Goal: Task Accomplishment & Management: Use online tool/utility

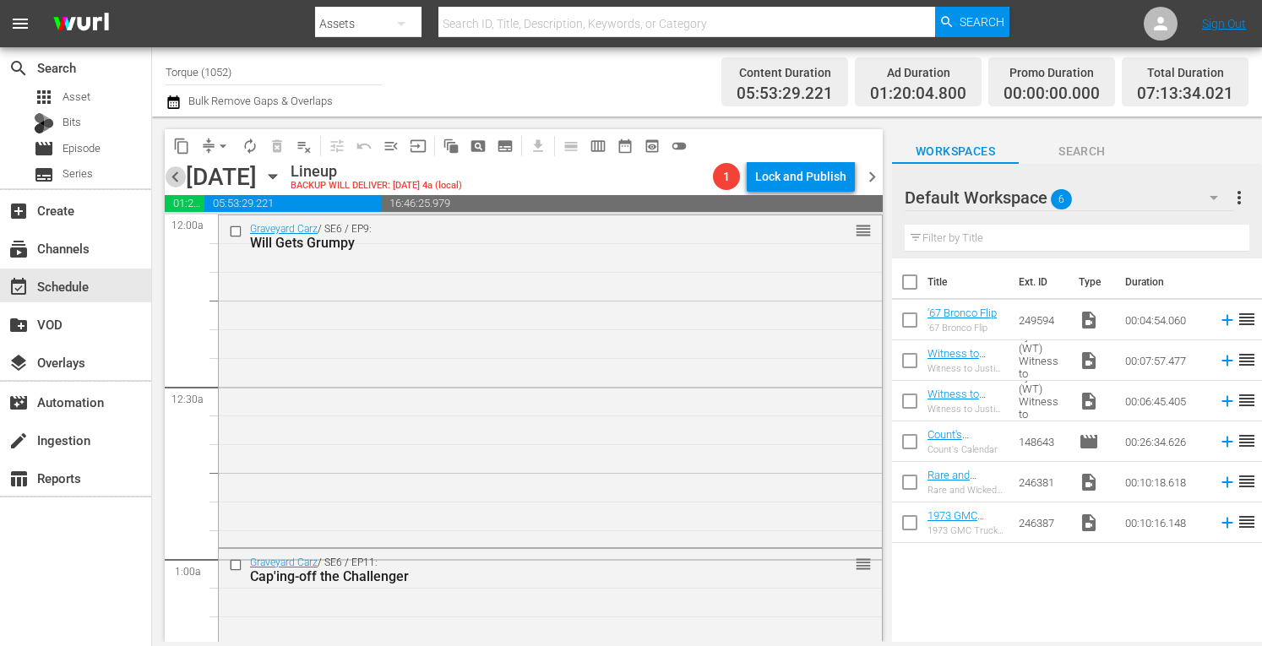
click at [172, 178] on span "chevron_left" at bounding box center [175, 176] width 21 height 21
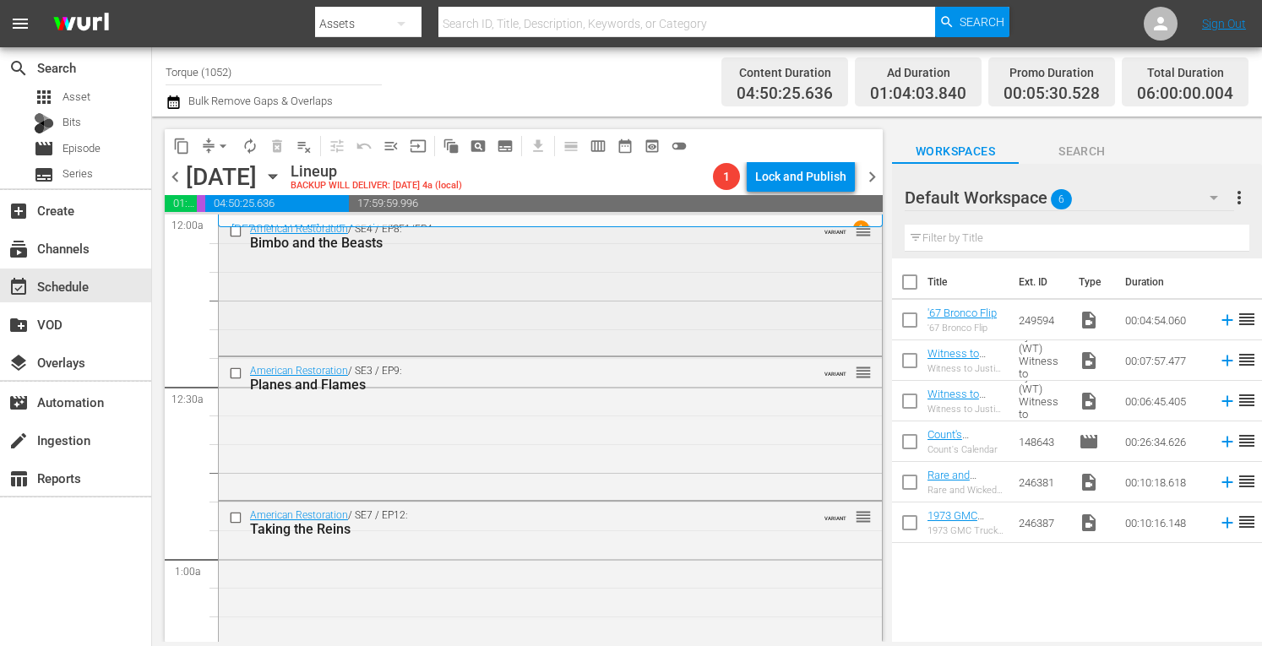
click at [455, 303] on div "American Restoration / SE4 / EP8: Bimbo and the Beasts VARIANT reorder" at bounding box center [550, 283] width 663 height 136
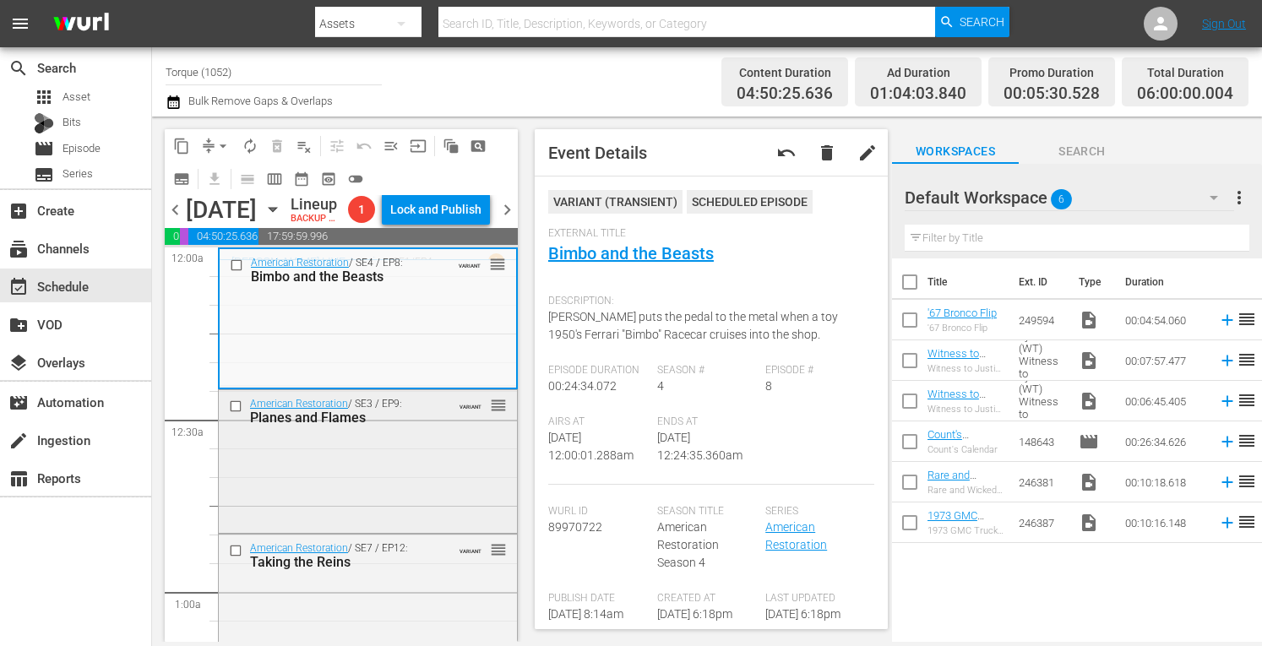
click at [409, 531] on div "American Restoration / SE3 / EP9: Planes and Flames VARIANT reorder" at bounding box center [368, 460] width 298 height 140
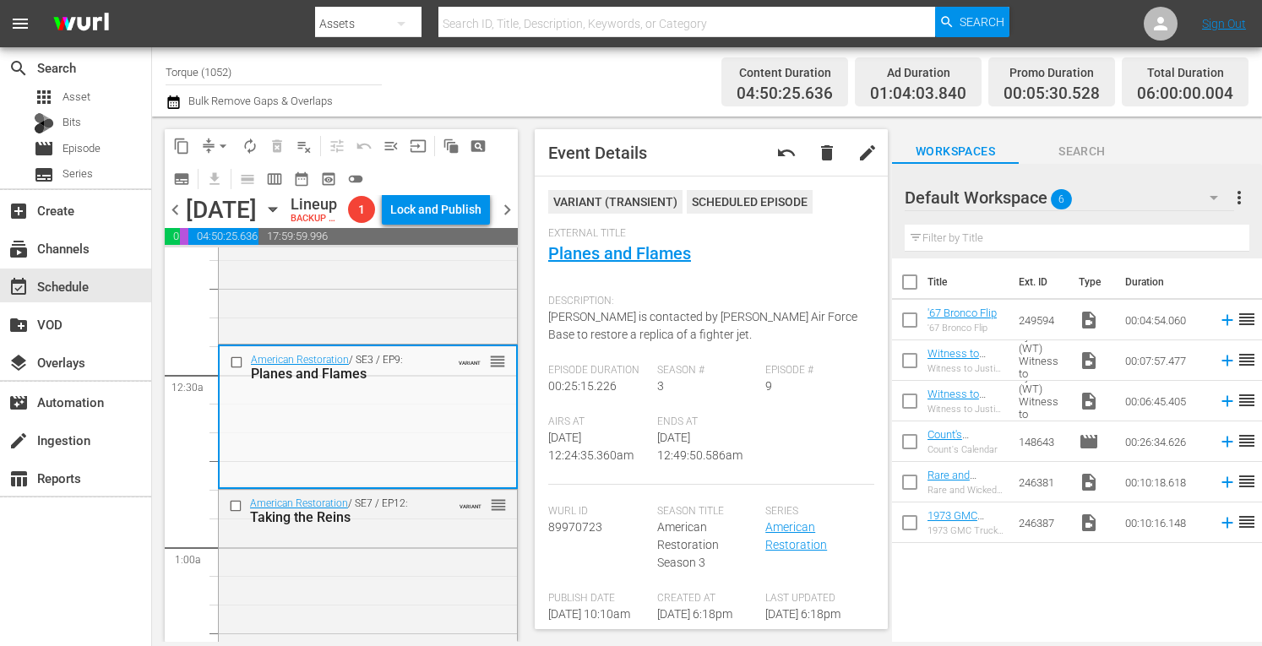
scroll to position [123, 0]
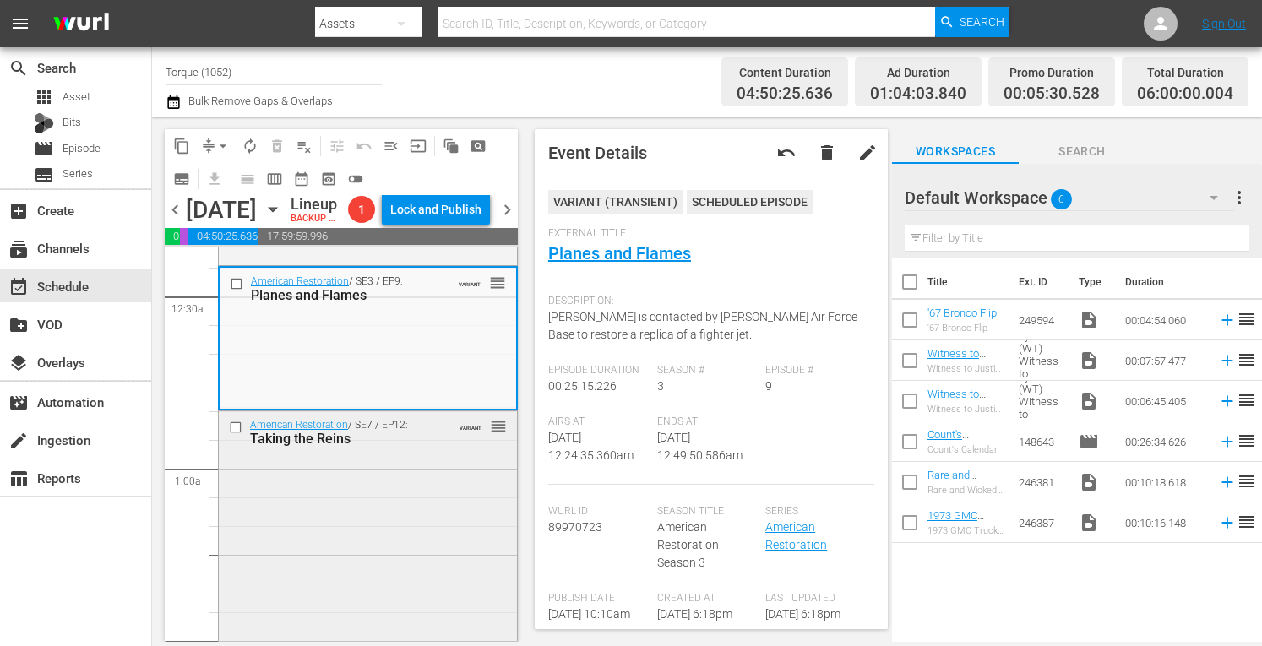
click at [416, 542] on div "American Restoration / SE7 / EP12: Taking the Reins VARIANT reorder" at bounding box center [368, 560] width 298 height 296
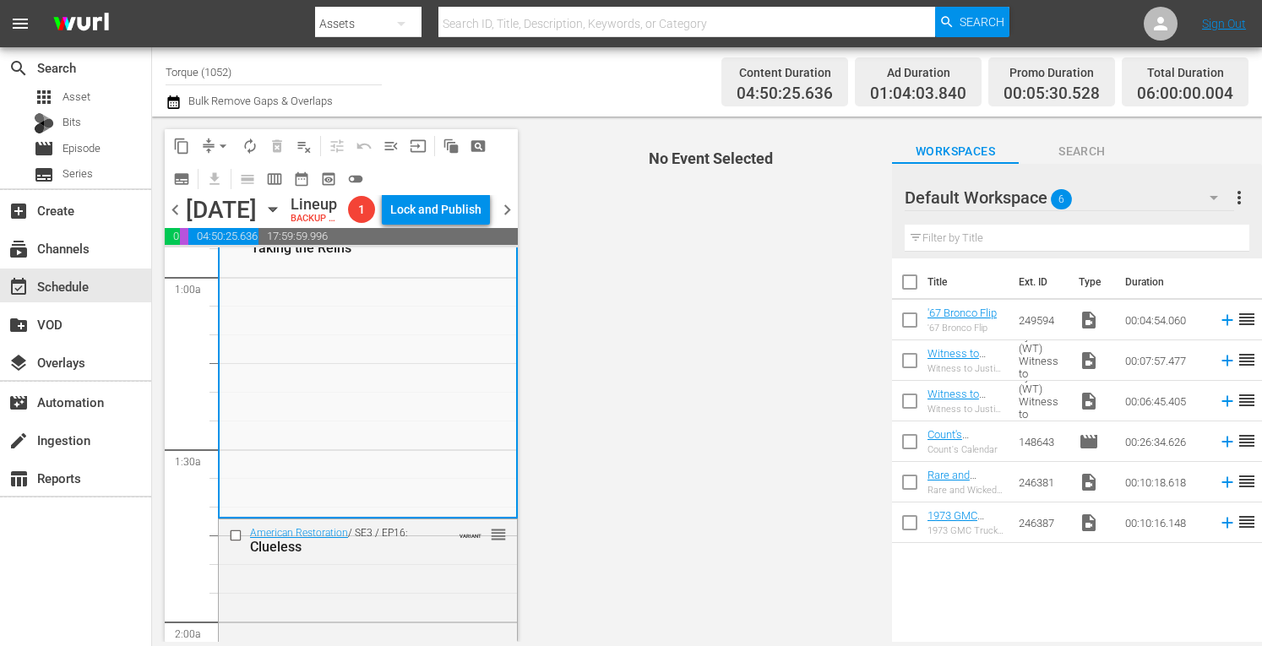
scroll to position [338, 0]
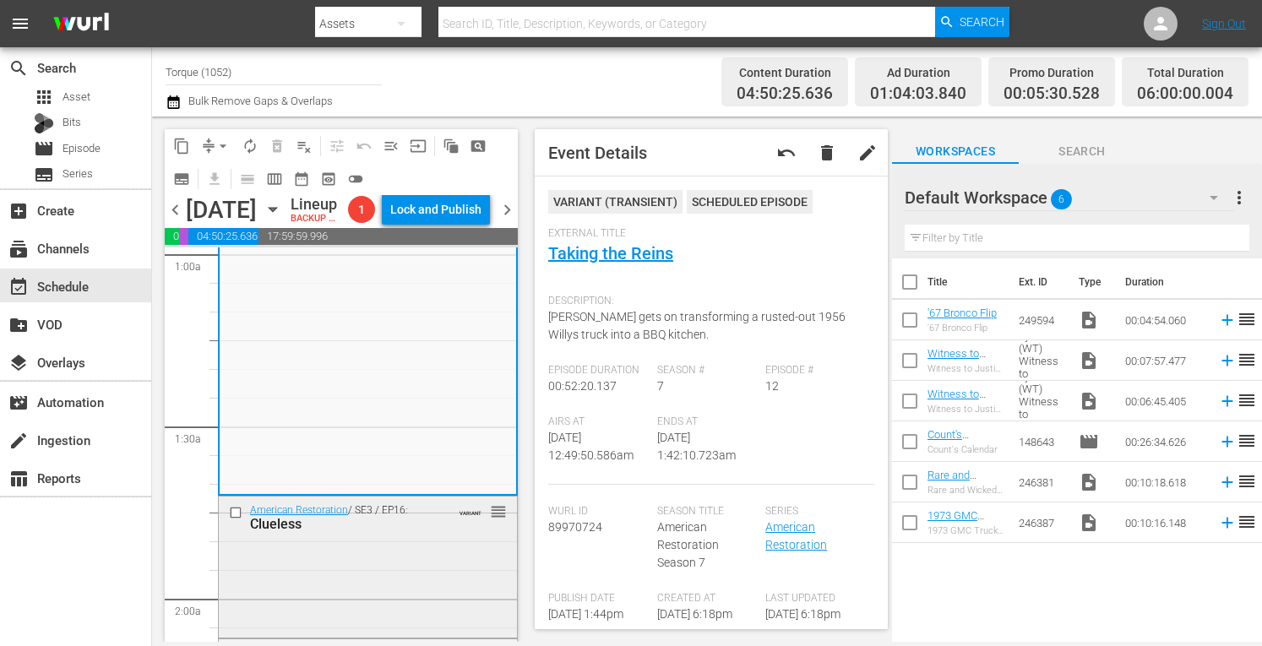
click at [390, 610] on div "American Restoration / SE3 / EP16: Clueless VARIANT reorder" at bounding box center [368, 565] width 298 height 137
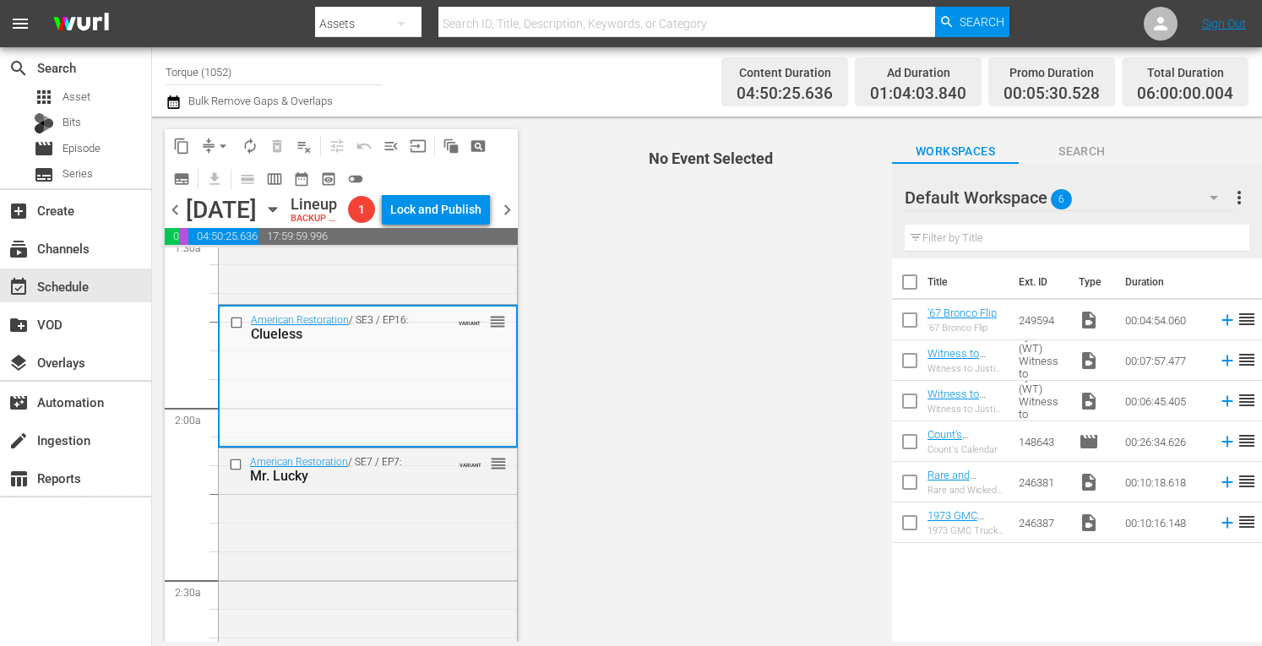
scroll to position [585, 0]
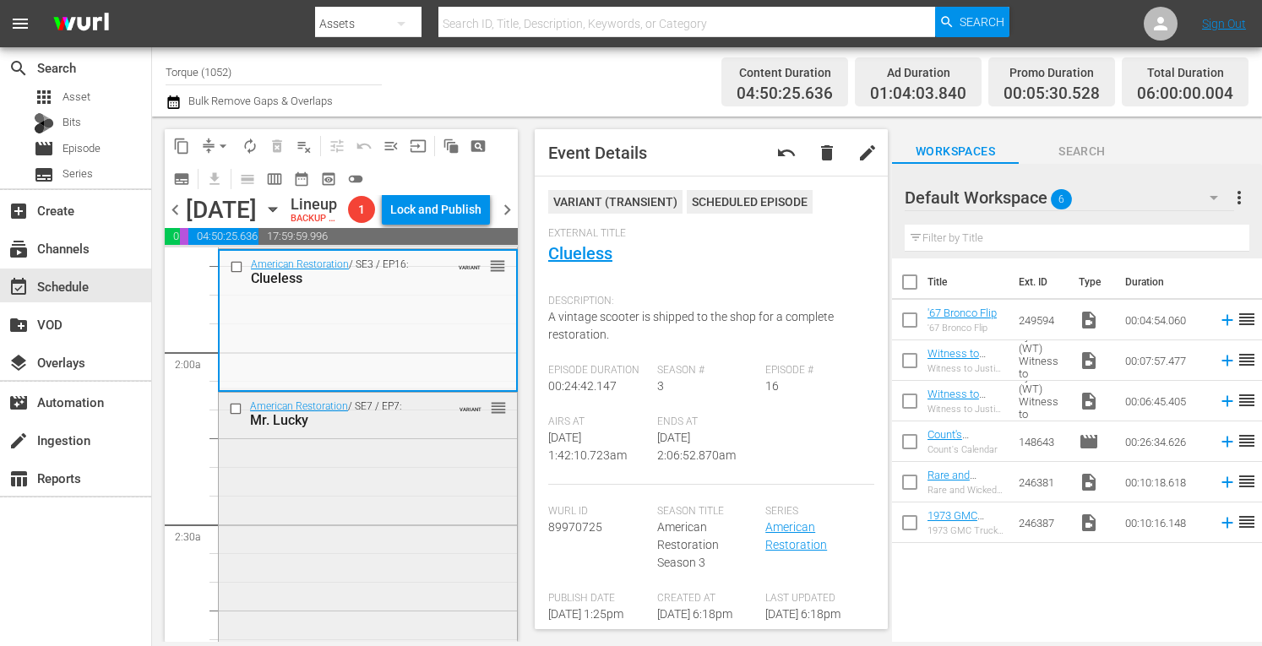
click at [393, 547] on div "American Restoration / SE7 / EP7: Mr. Lucky VARIANT reorder" at bounding box center [368, 542] width 298 height 298
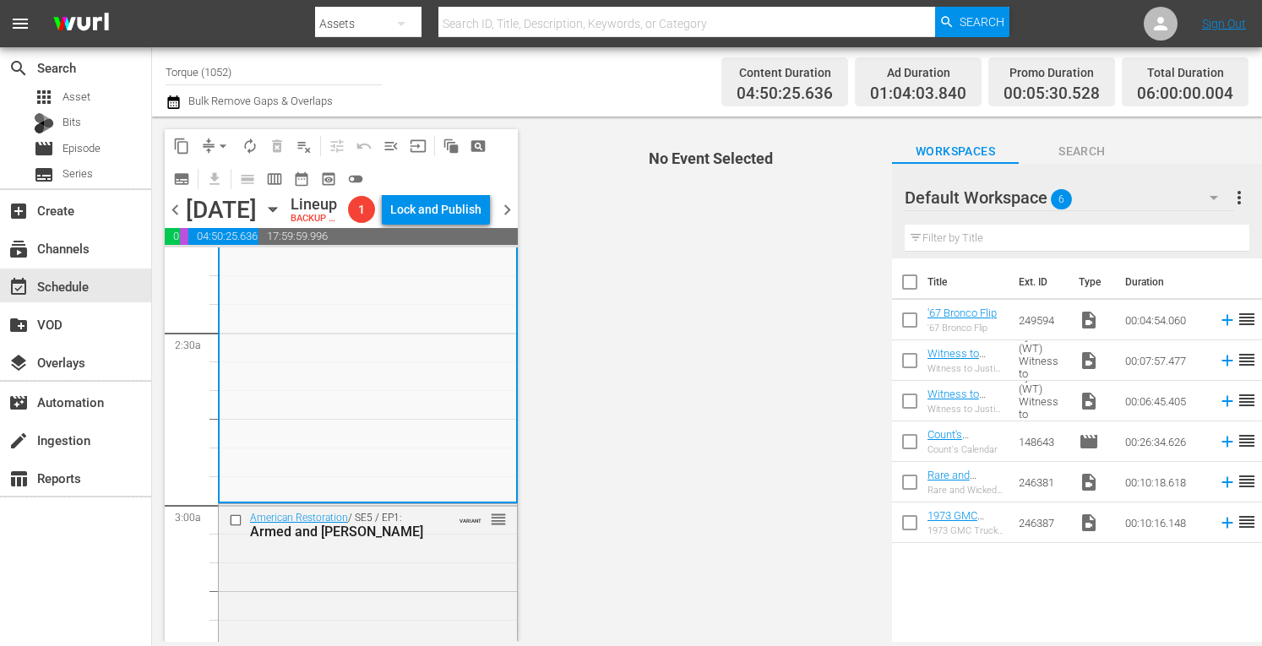
scroll to position [833, 0]
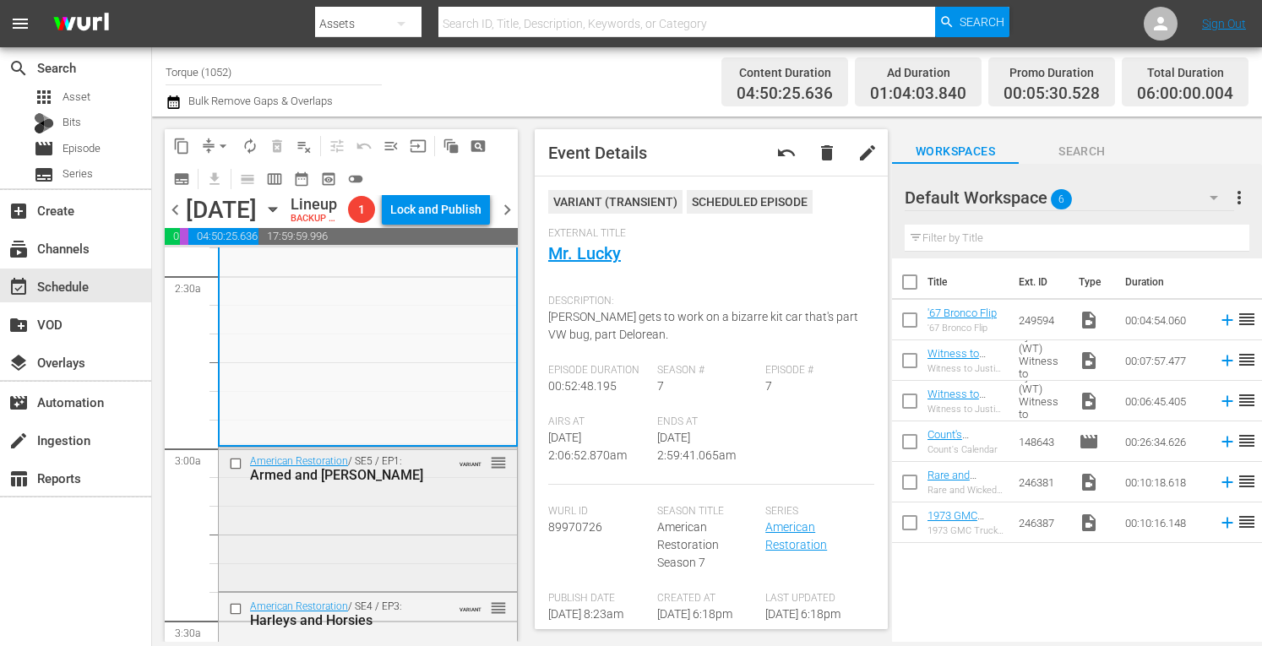
click at [434, 566] on div "American Restoration / SE5 / EP1: Armed and Rusty VARIANT reorder" at bounding box center [368, 518] width 298 height 140
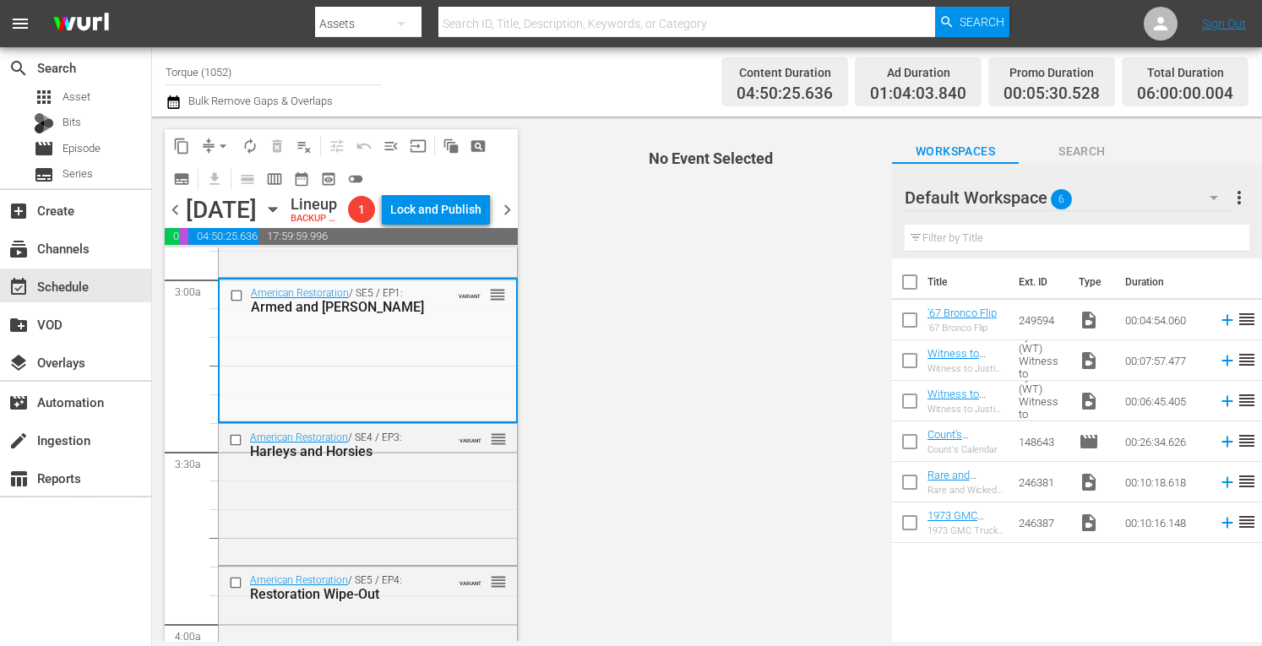
scroll to position [1070, 0]
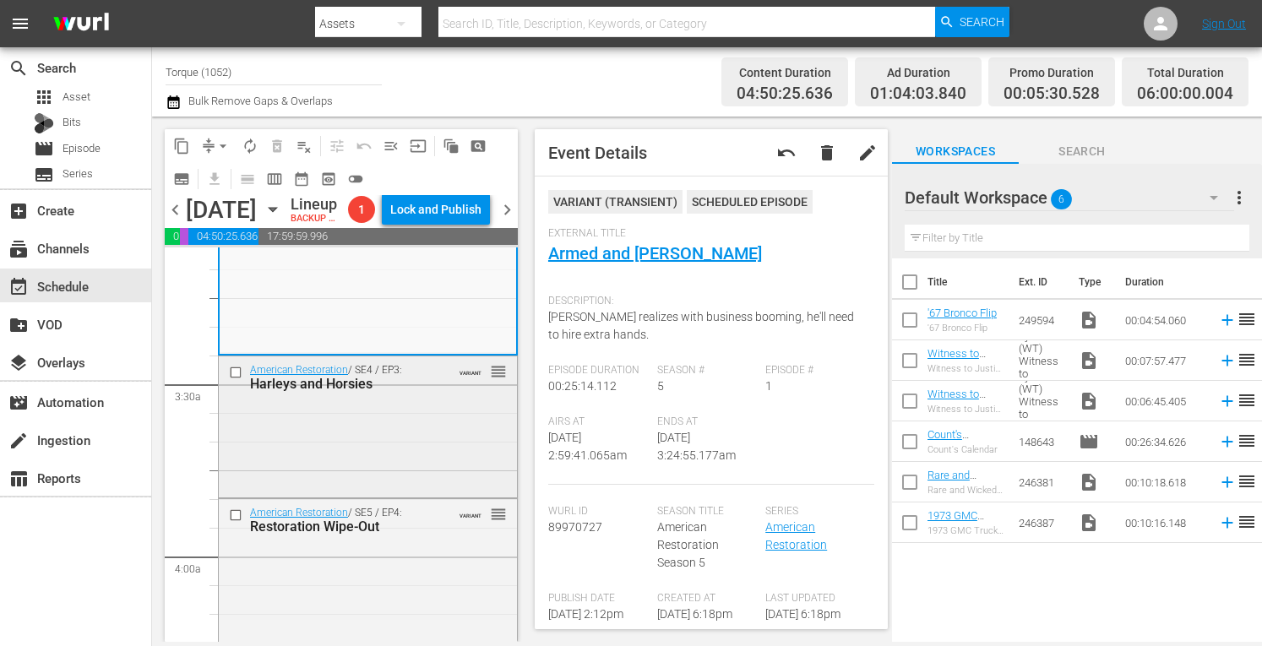
click at [448, 489] on div "American Restoration / SE4 / EP3: Harleys and Horsies VARIANT reorder" at bounding box center [368, 426] width 298 height 139
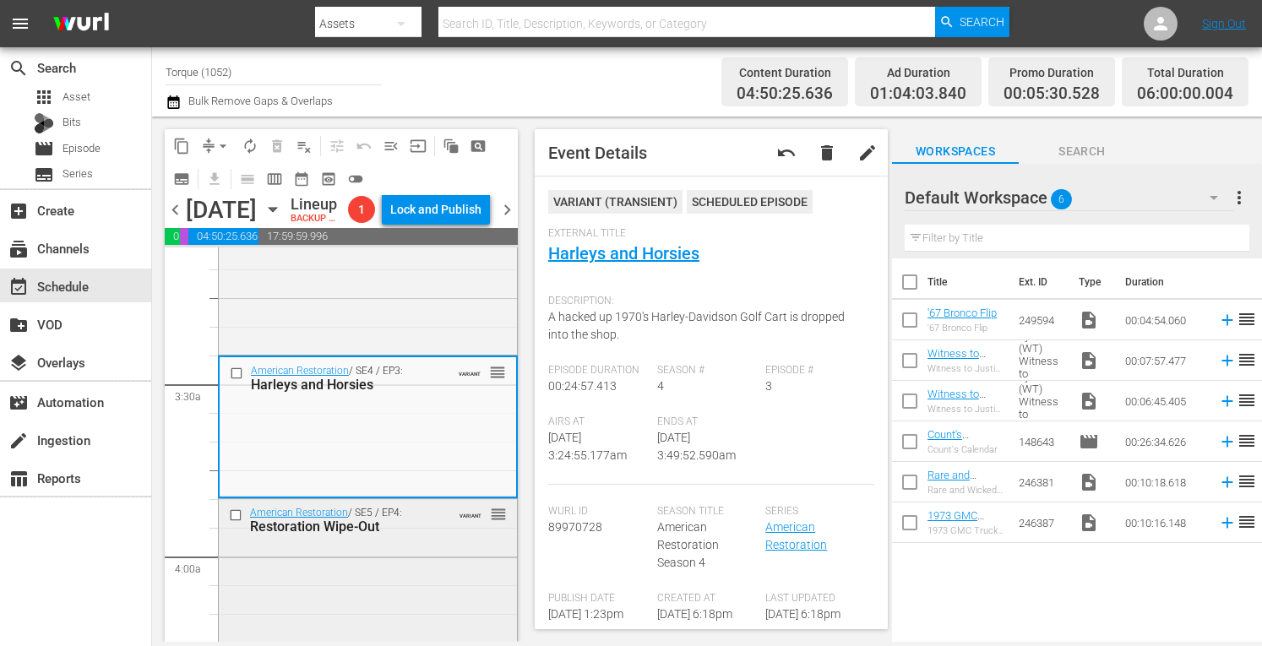
click at [404, 535] on div "Restoration Wipe-Out" at bounding box center [344, 527] width 188 height 16
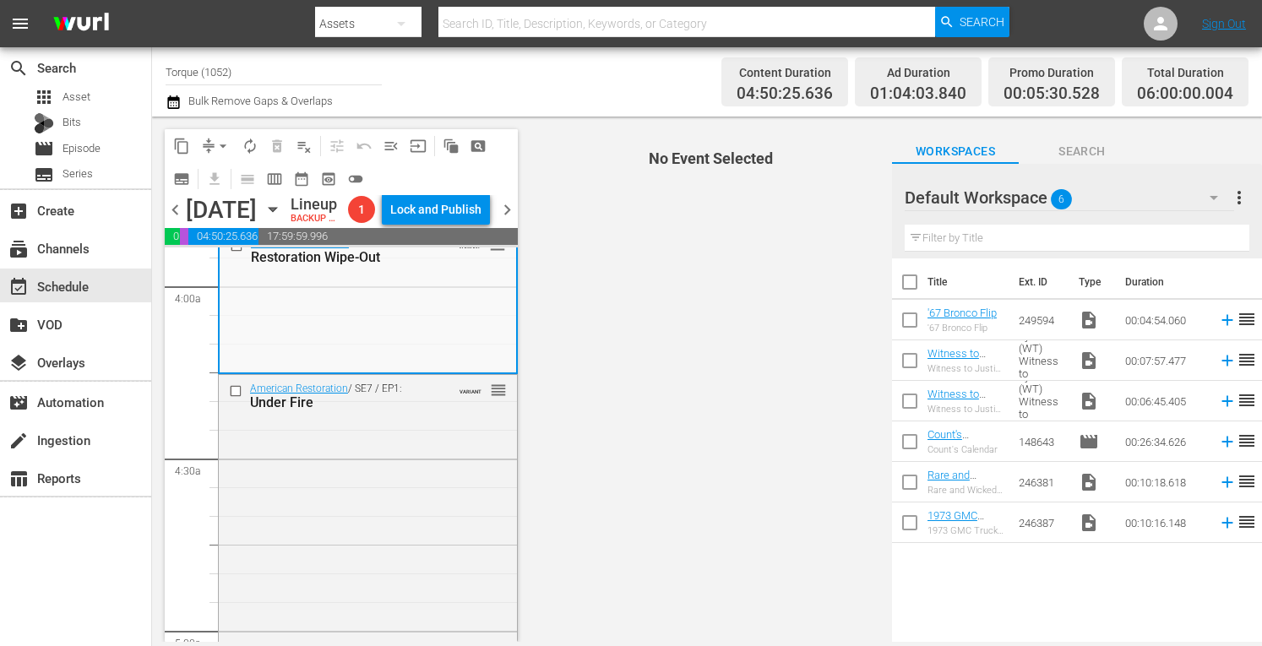
scroll to position [1385, 0]
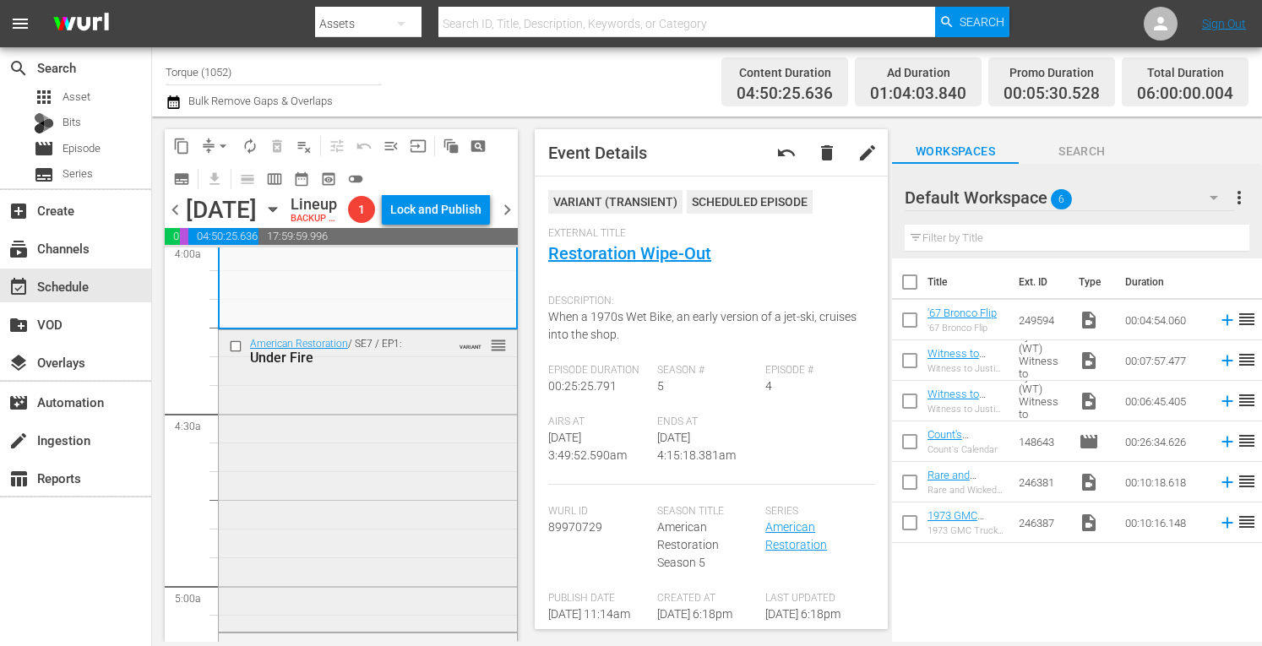
click at [346, 543] on div "American Restoration / SE7 / EP1: Under Fire VARIANT reorder" at bounding box center [368, 479] width 298 height 298
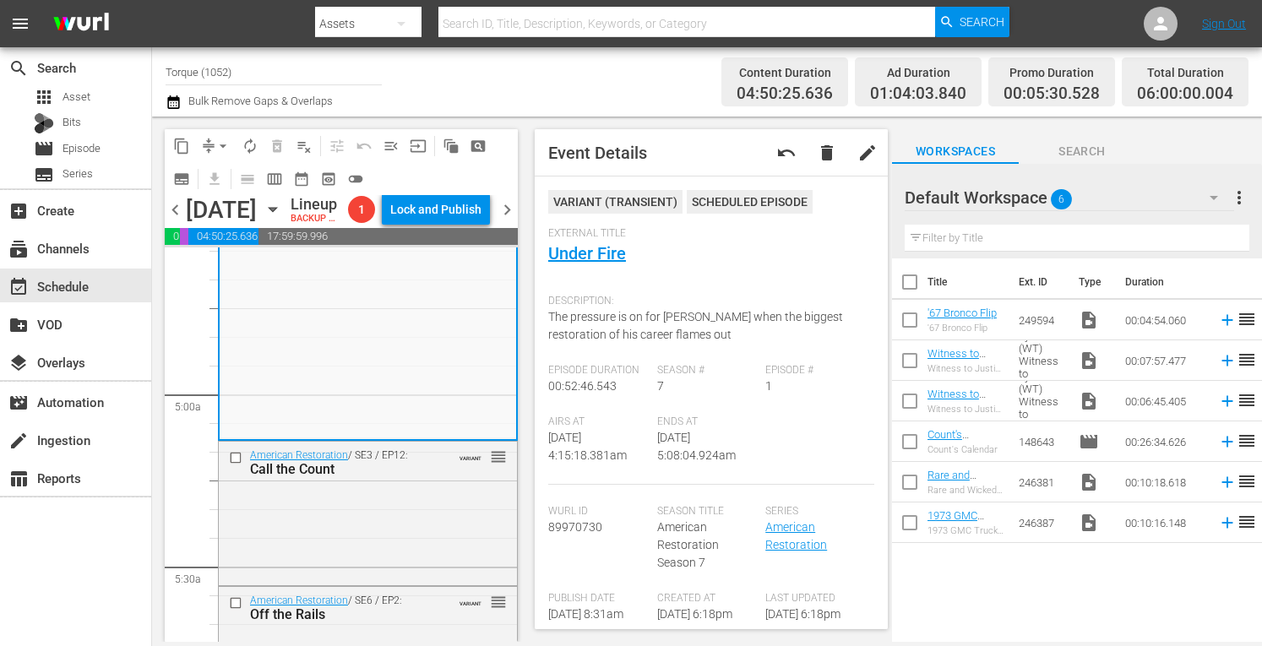
scroll to position [1655, 0]
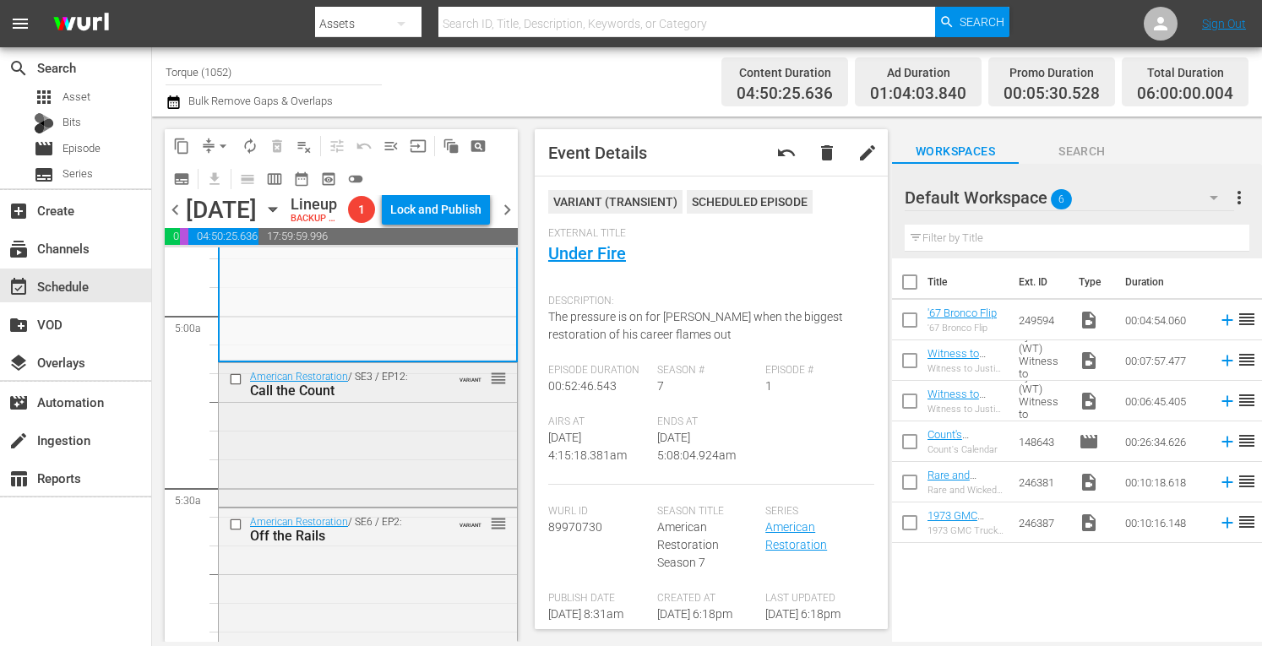
click at [402, 483] on div "American Restoration / SE3 / EP12: Call the Count VARIANT reorder" at bounding box center [368, 433] width 298 height 140
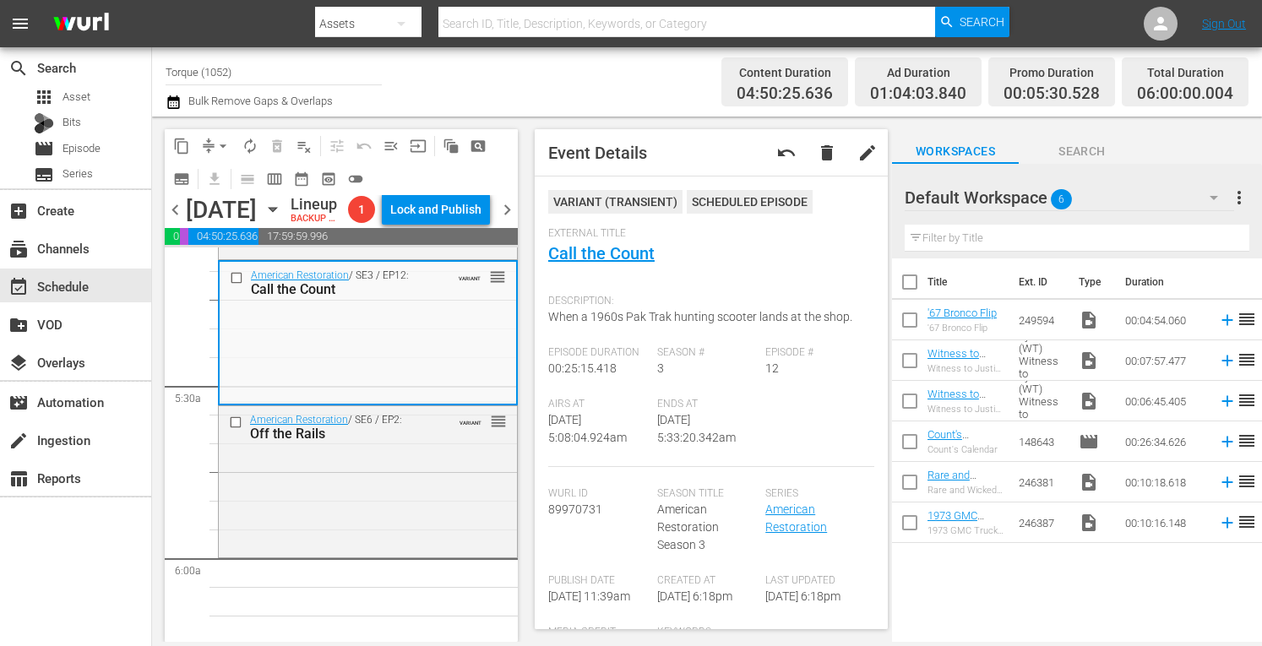
scroll to position [1791, 0]
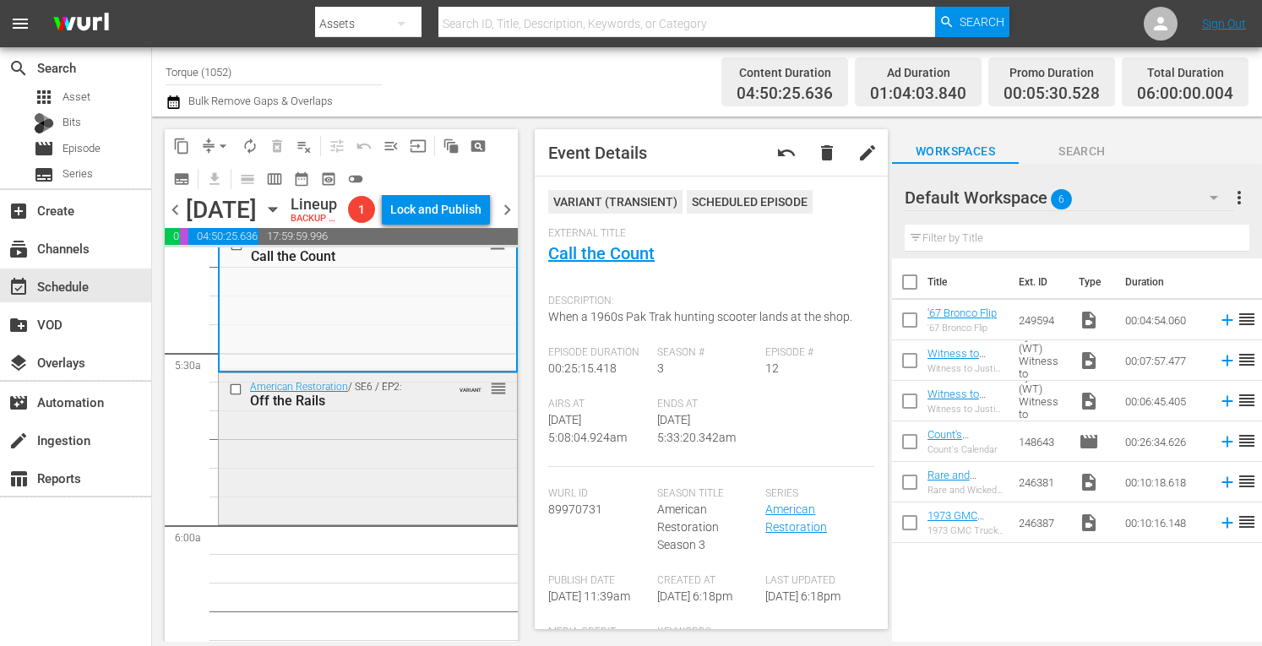
click at [411, 521] on div "American Restoration / SE6 / EP2: Off the Rails VARIANT reorder" at bounding box center [368, 447] width 298 height 148
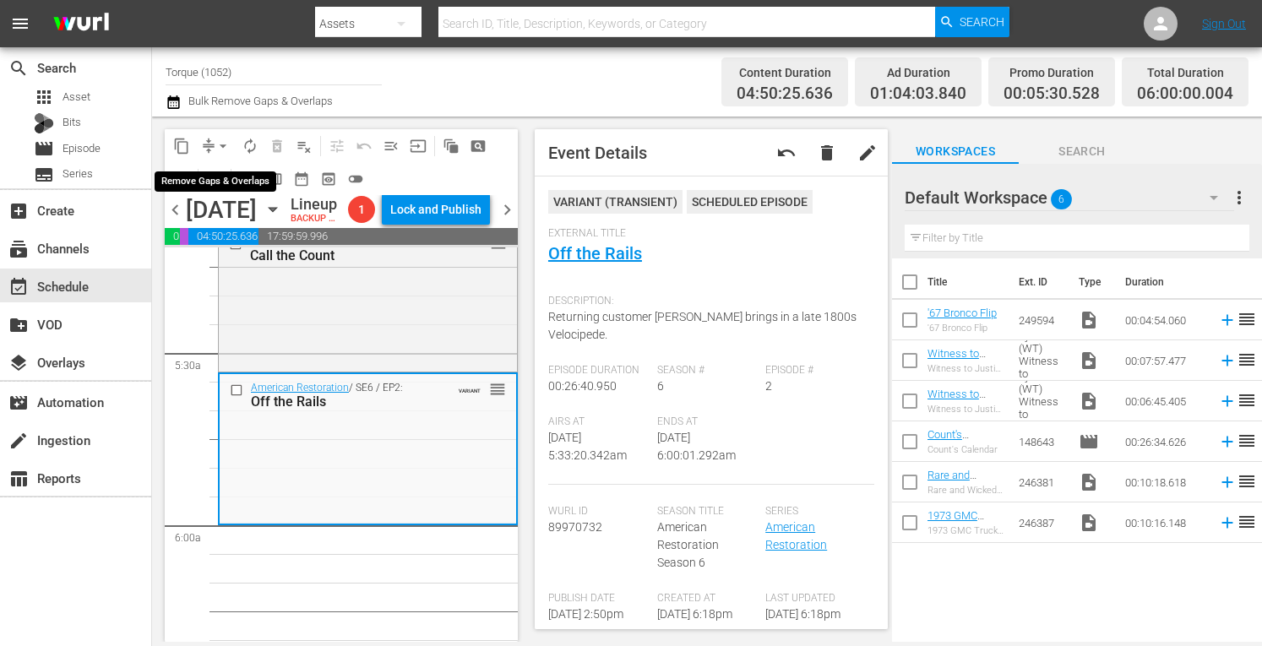
click at [226, 143] on span "arrow_drop_down" at bounding box center [223, 146] width 17 height 17
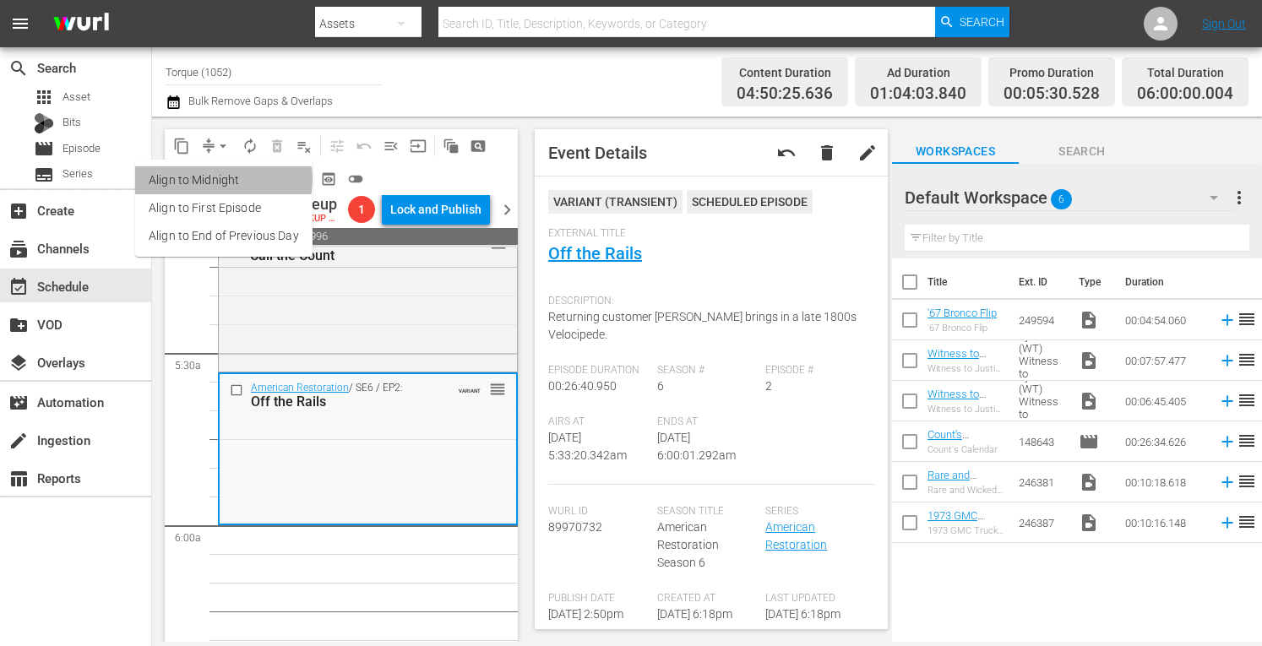
click at [216, 179] on li "Align to Midnight" at bounding box center [223, 180] width 177 height 28
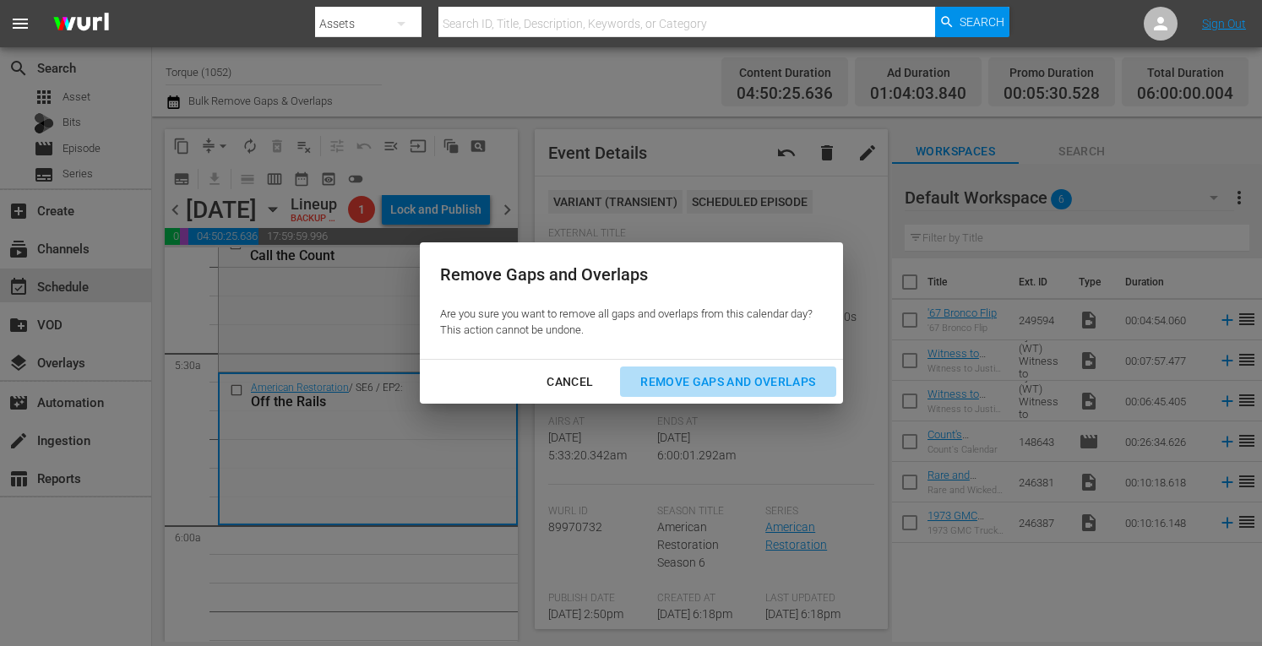
click at [682, 383] on div "Remove Gaps and Overlaps" at bounding box center [728, 382] width 202 height 21
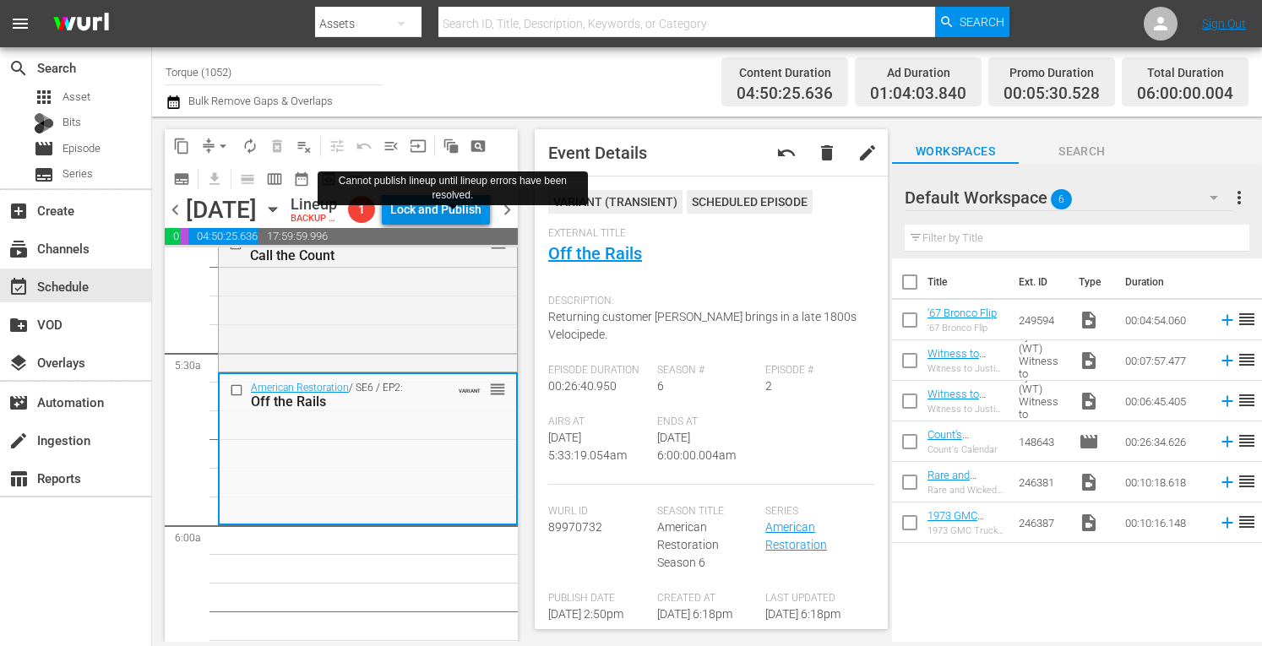
click at [460, 224] on div "Lock and Publish" at bounding box center [435, 209] width 91 height 30
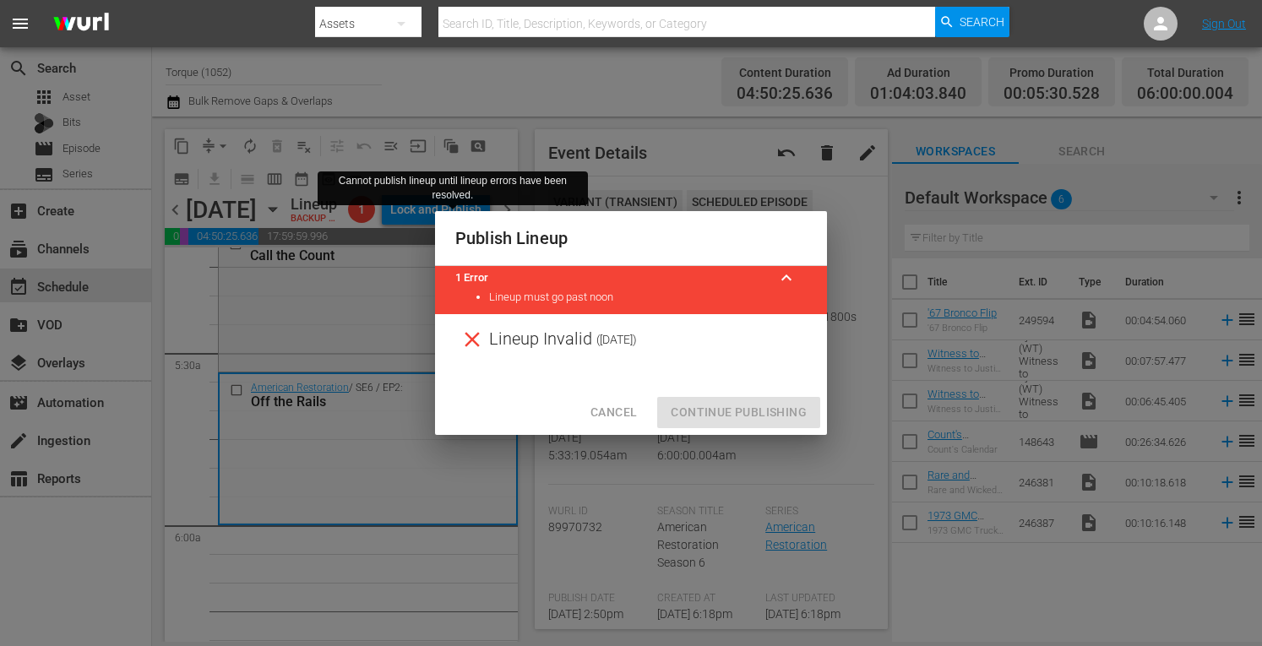
click at [619, 412] on span "Cancel" at bounding box center [614, 412] width 46 height 21
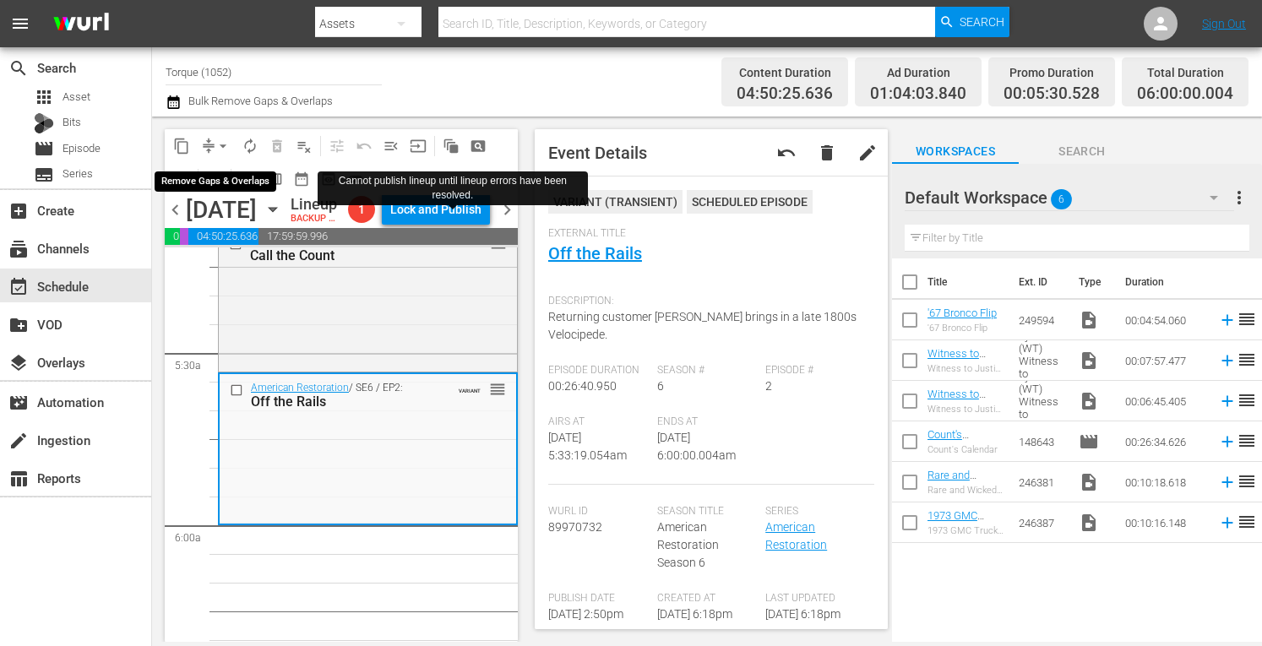
click at [221, 141] on span "arrow_drop_down" at bounding box center [223, 146] width 17 height 17
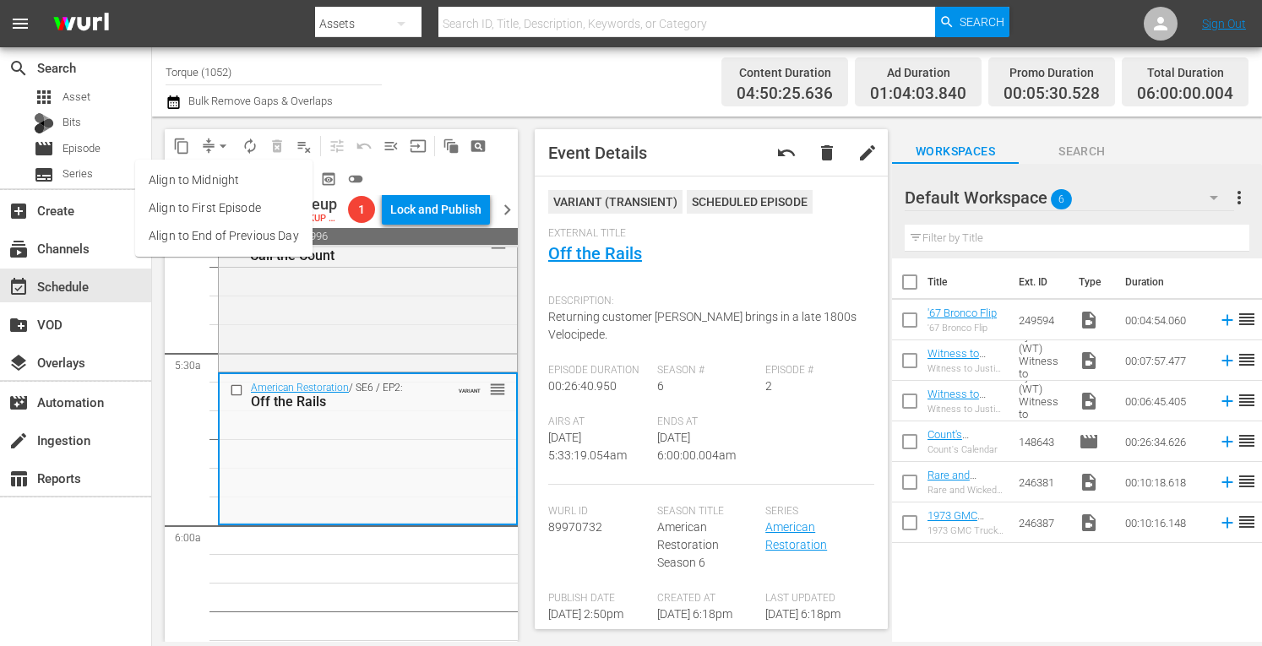
click at [208, 182] on li "Align to Midnight" at bounding box center [223, 180] width 177 height 28
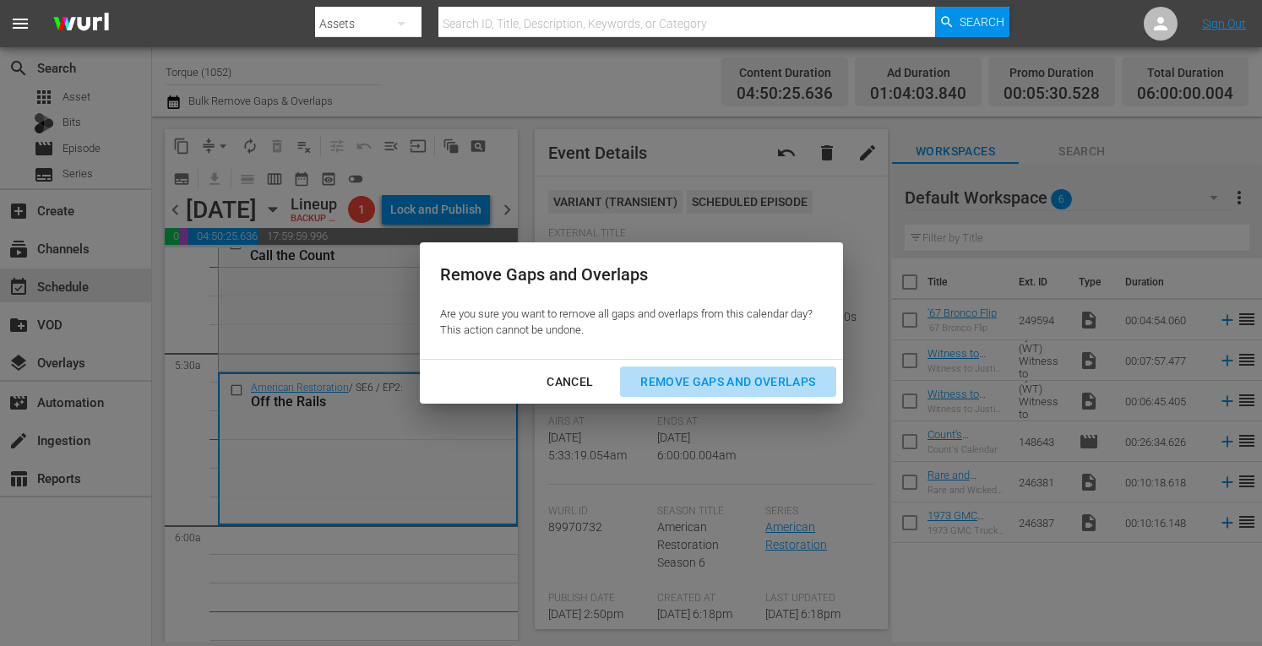
click at [723, 382] on div "Remove Gaps and Overlaps" at bounding box center [728, 382] width 202 height 21
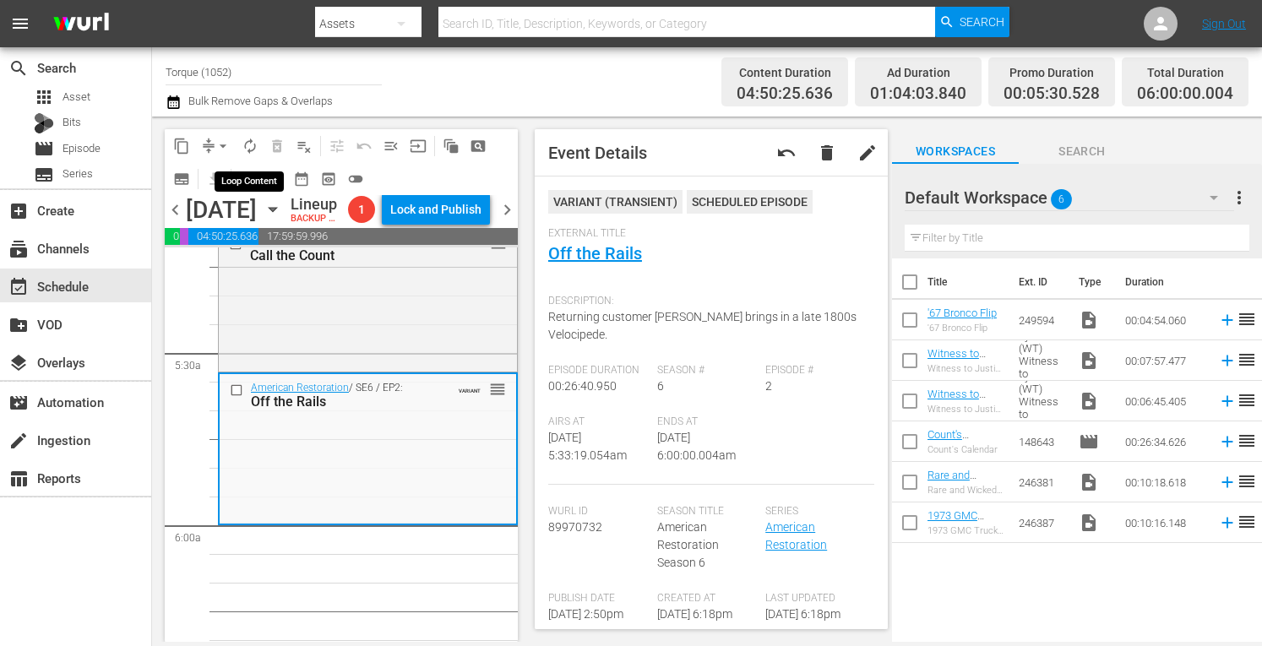
click at [254, 148] on span "autorenew_outlined" at bounding box center [250, 146] width 17 height 17
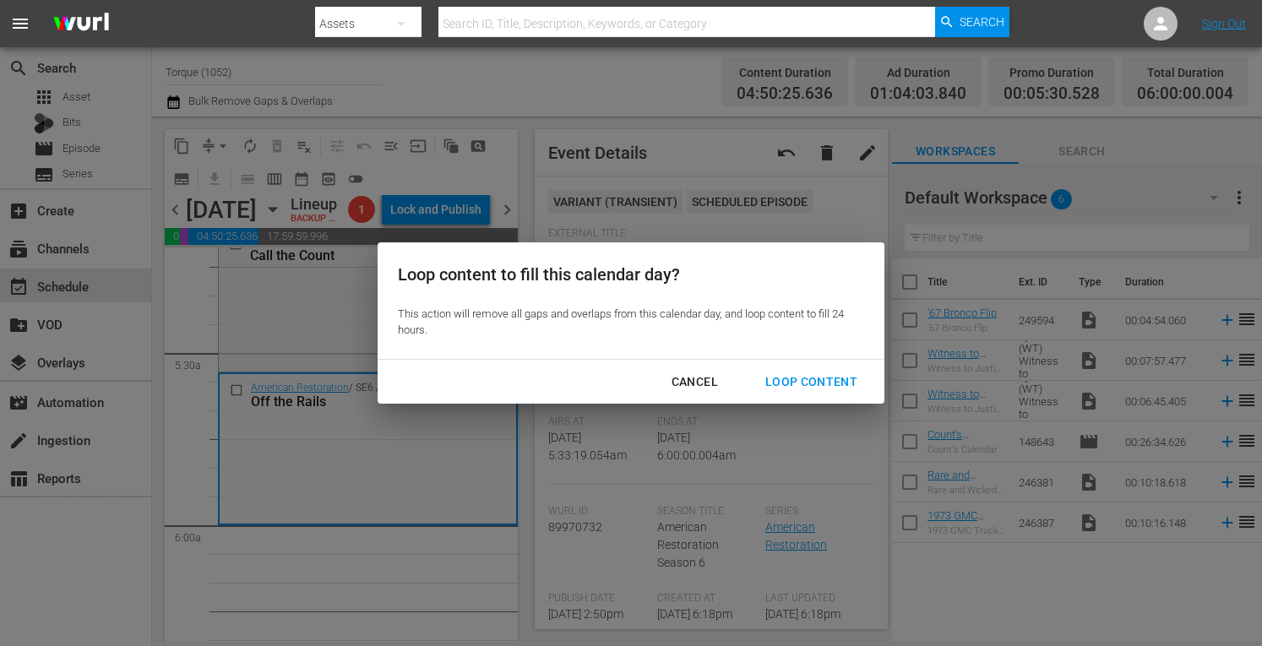
click at [786, 376] on div "Loop Content" at bounding box center [811, 382] width 119 height 21
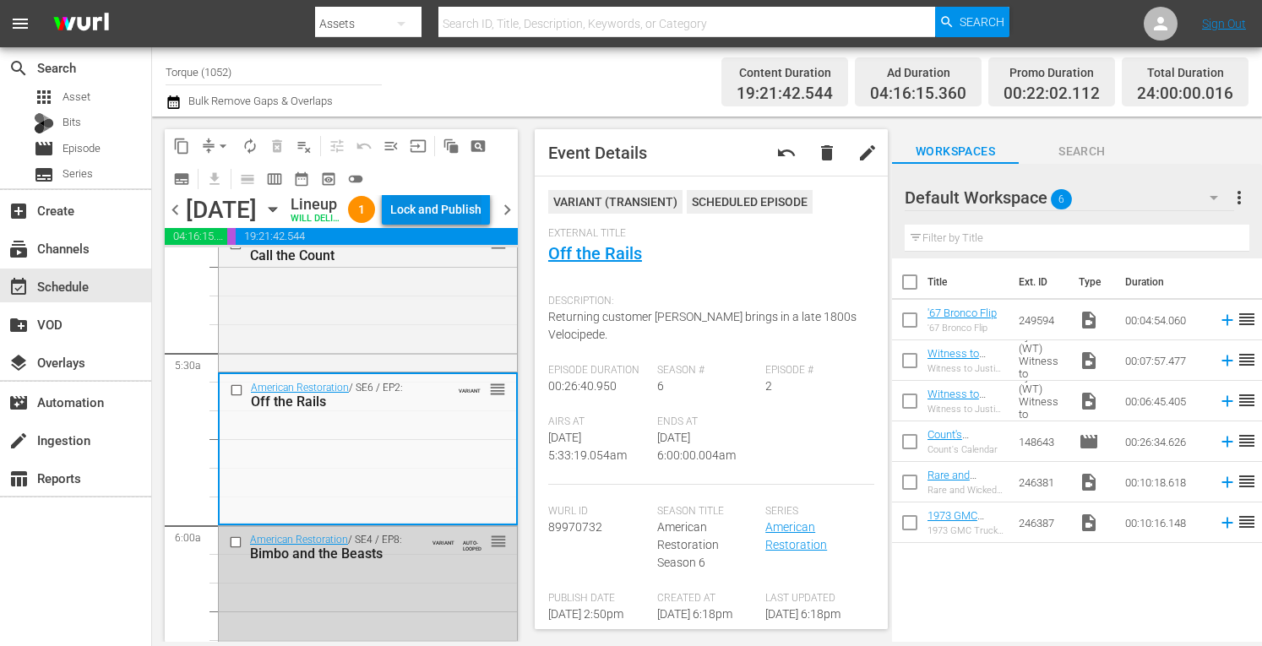
click at [440, 225] on div "Lock and Publish" at bounding box center [435, 209] width 91 height 30
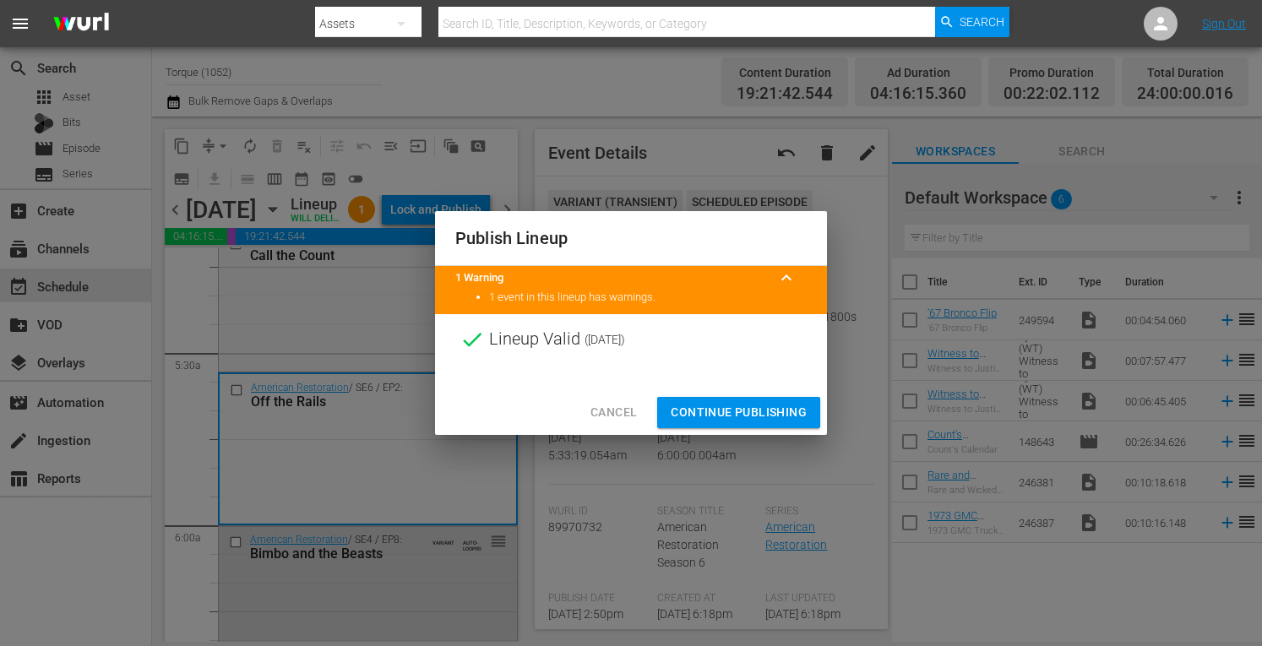
click at [727, 412] on span "Continue Publishing" at bounding box center [739, 412] width 136 height 21
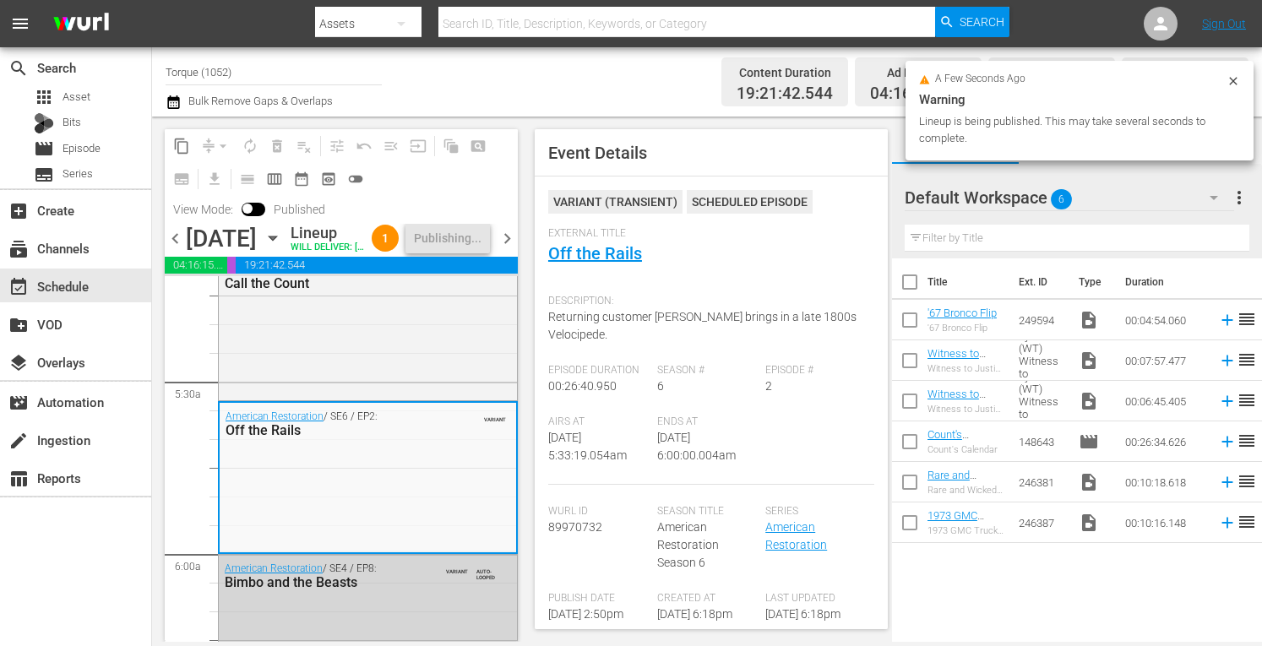
click at [504, 249] on span "chevron_right" at bounding box center [507, 238] width 21 height 21
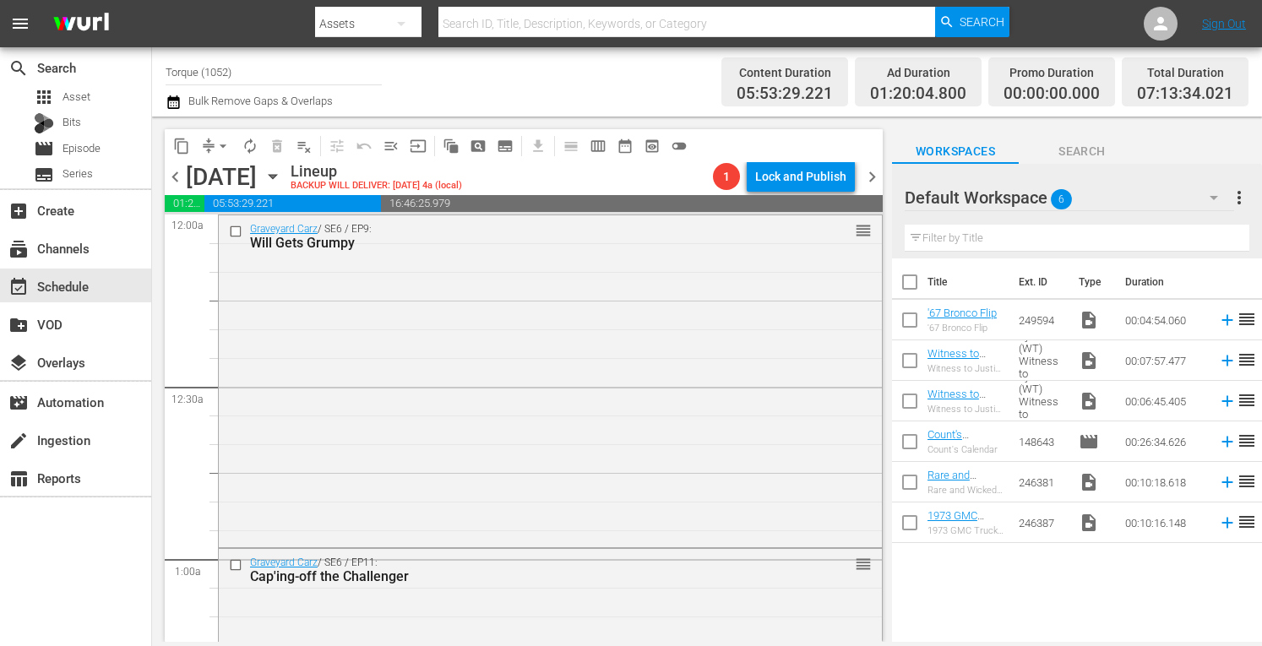
click at [869, 172] on span "chevron_right" at bounding box center [872, 176] width 21 height 21
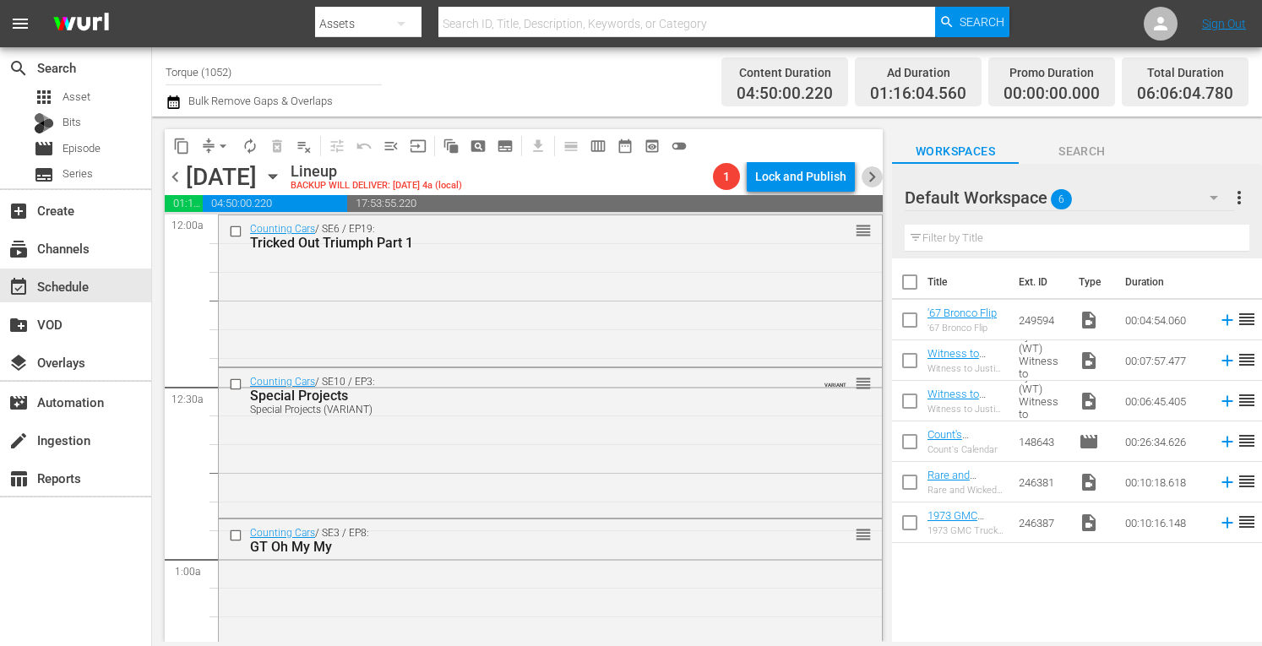
click at [868, 181] on span "chevron_right" at bounding box center [872, 176] width 21 height 21
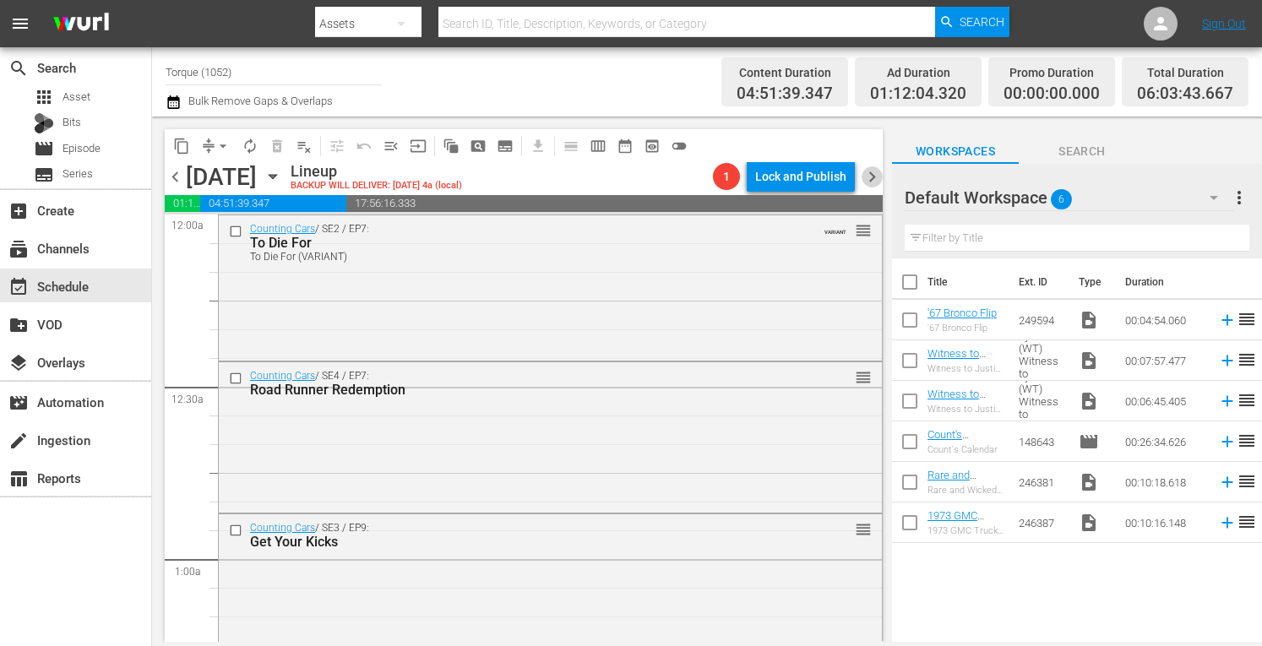
click at [872, 175] on span "chevron_right" at bounding box center [872, 176] width 21 height 21
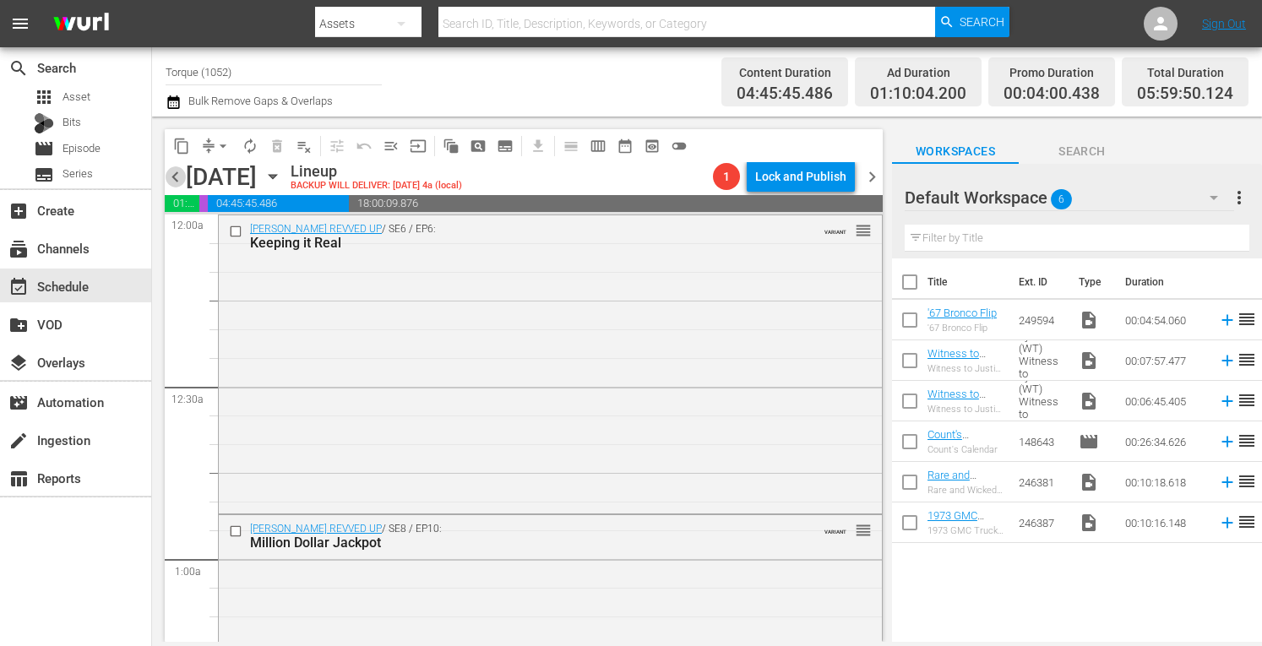
click at [172, 180] on span "chevron_left" at bounding box center [175, 176] width 21 height 21
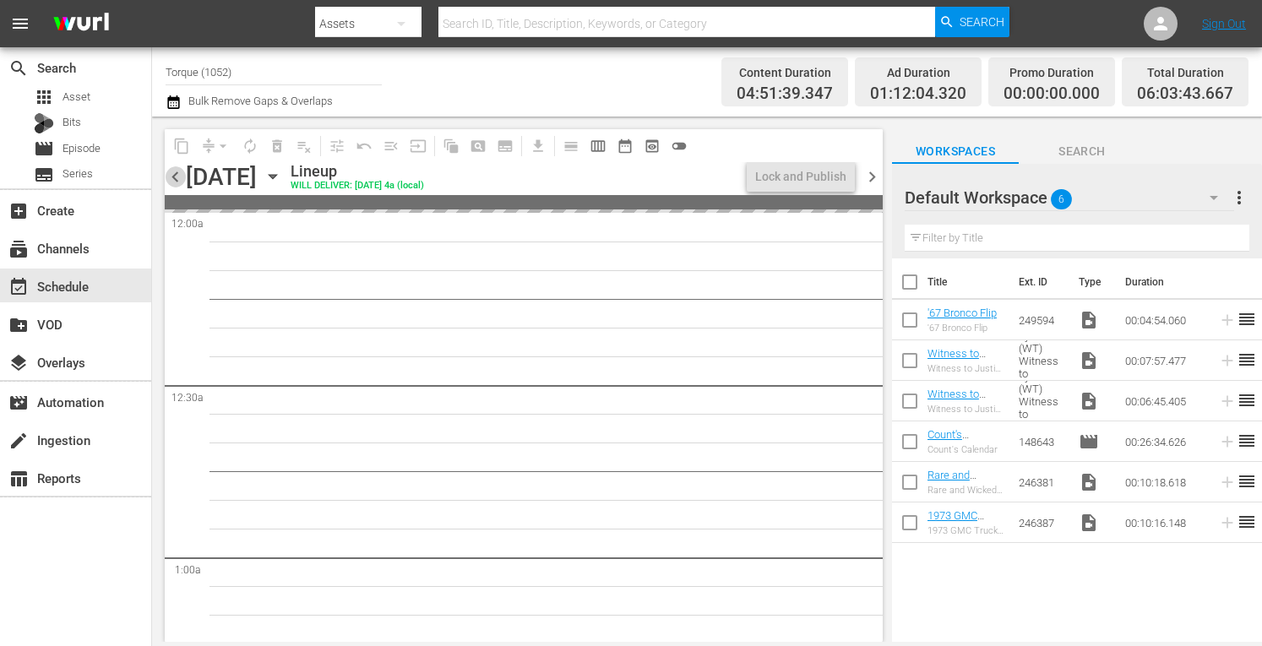
click at [172, 180] on span "chevron_left" at bounding box center [175, 176] width 21 height 21
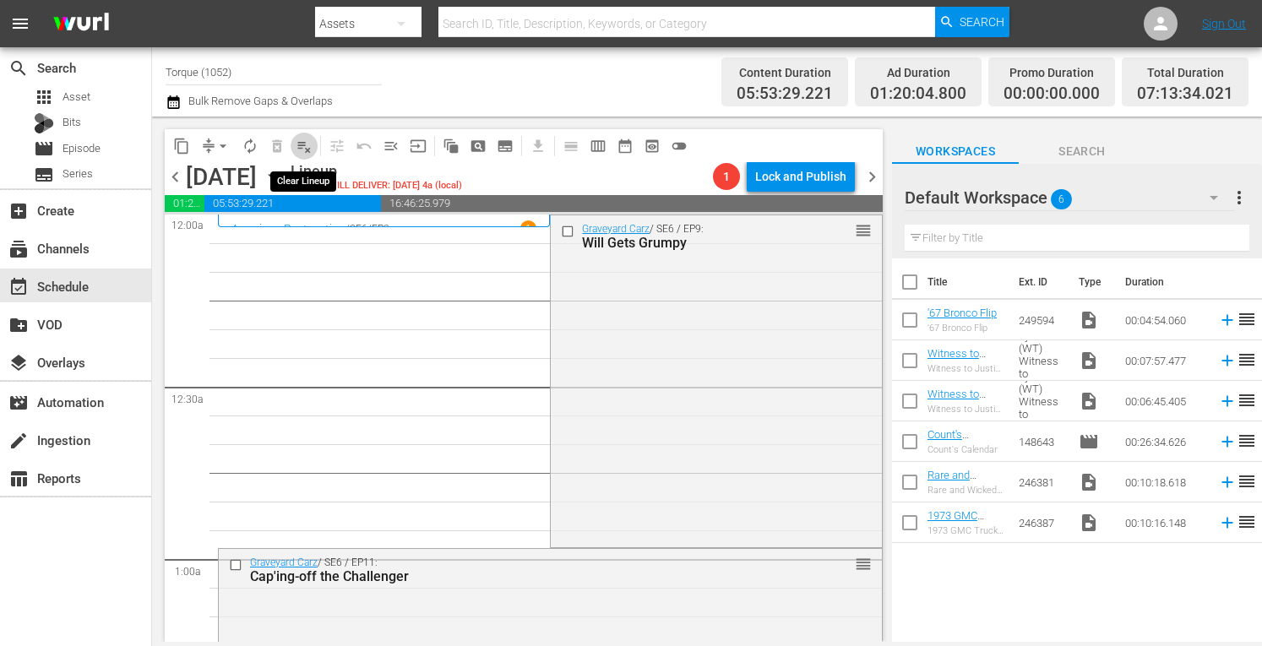
click at [301, 150] on span "playlist_remove_outlined" at bounding box center [304, 146] width 17 height 17
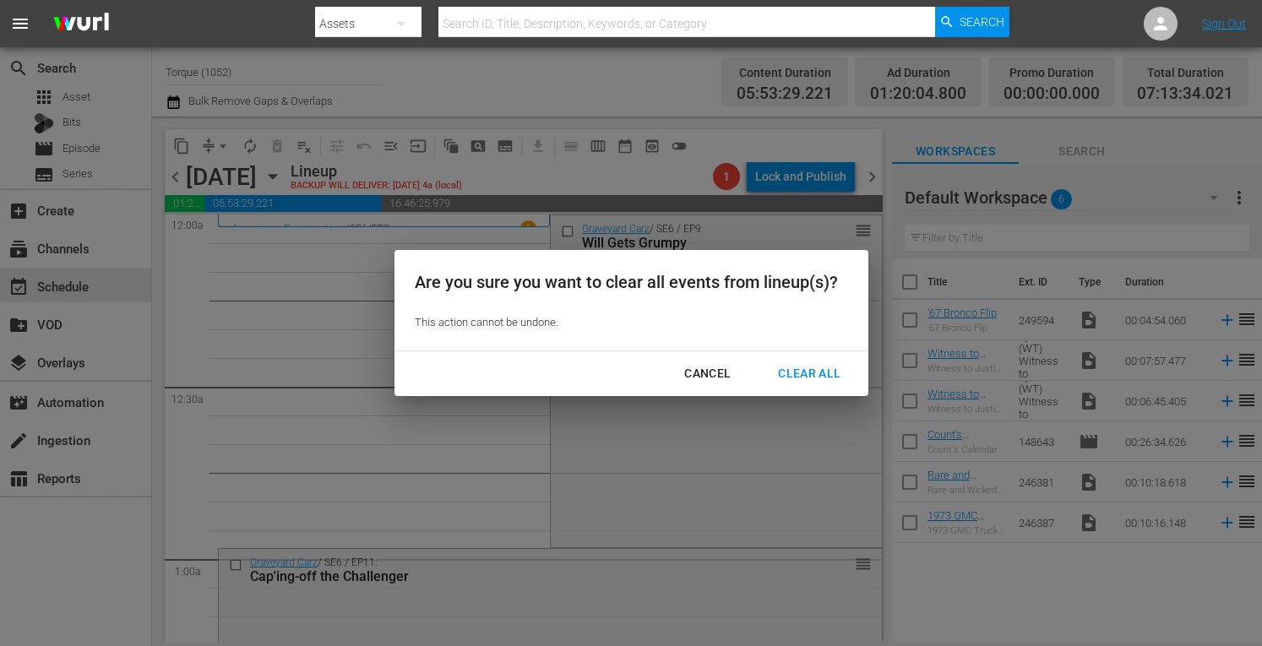
click at [803, 371] on div "Clear All" at bounding box center [810, 373] width 90 height 21
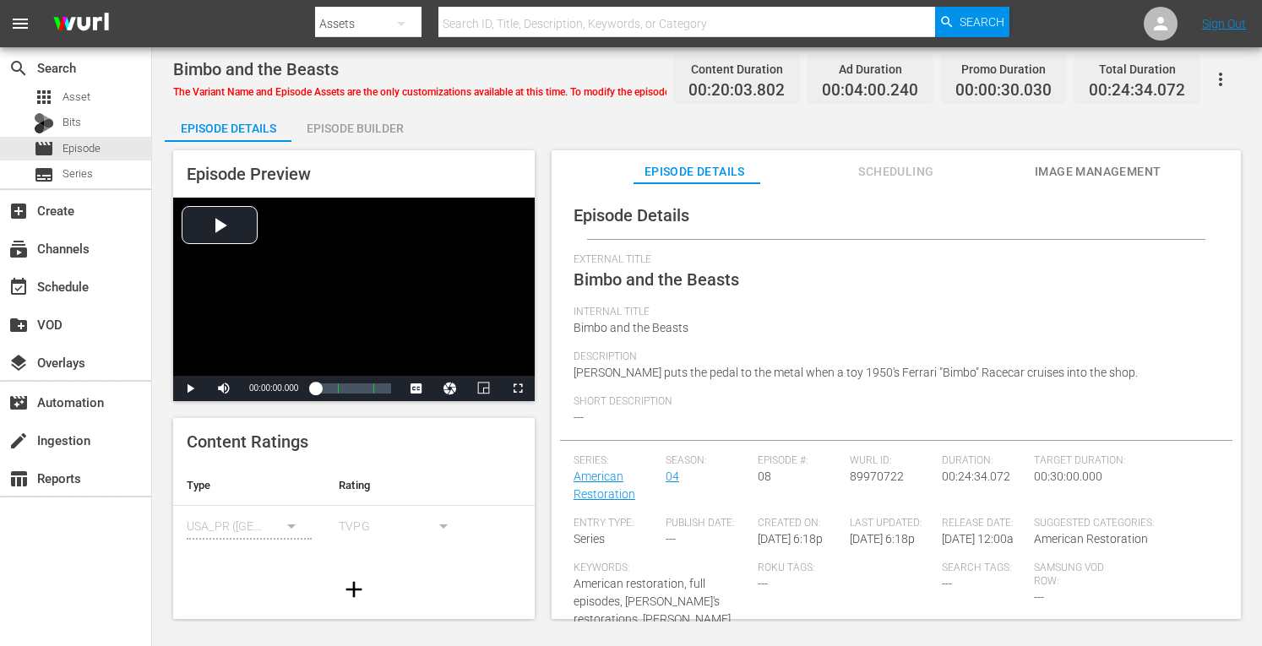
click at [370, 126] on div "Episode Builder" at bounding box center [355, 128] width 127 height 41
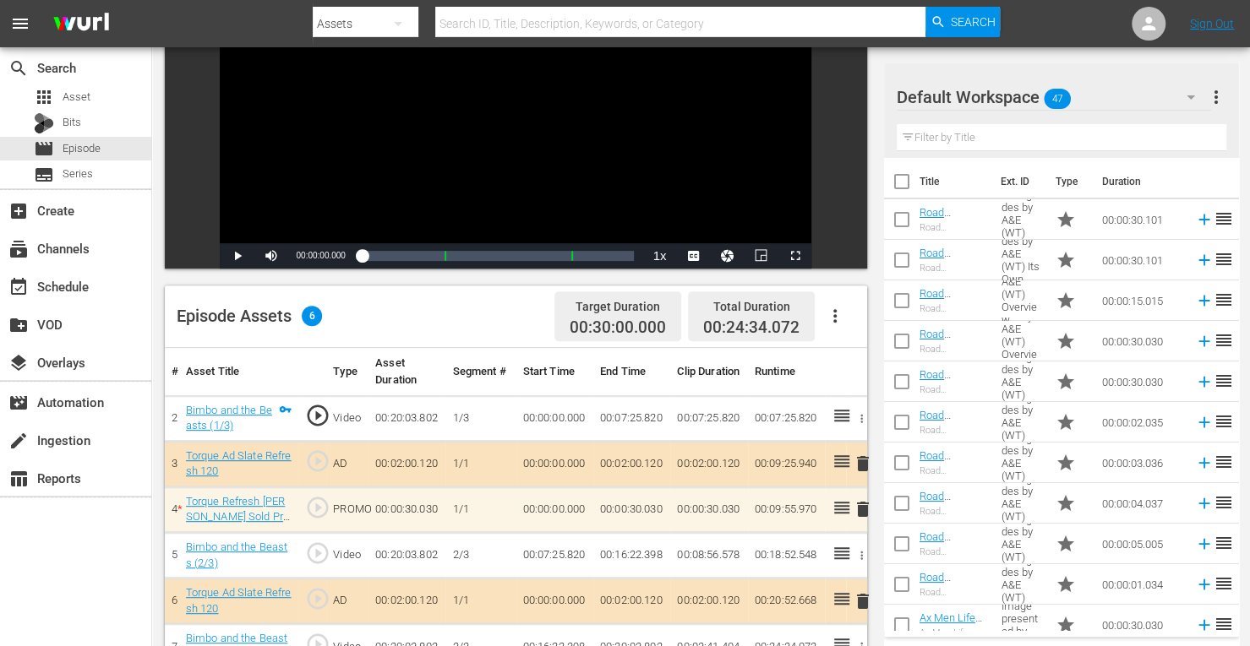
scroll to position [307, 0]
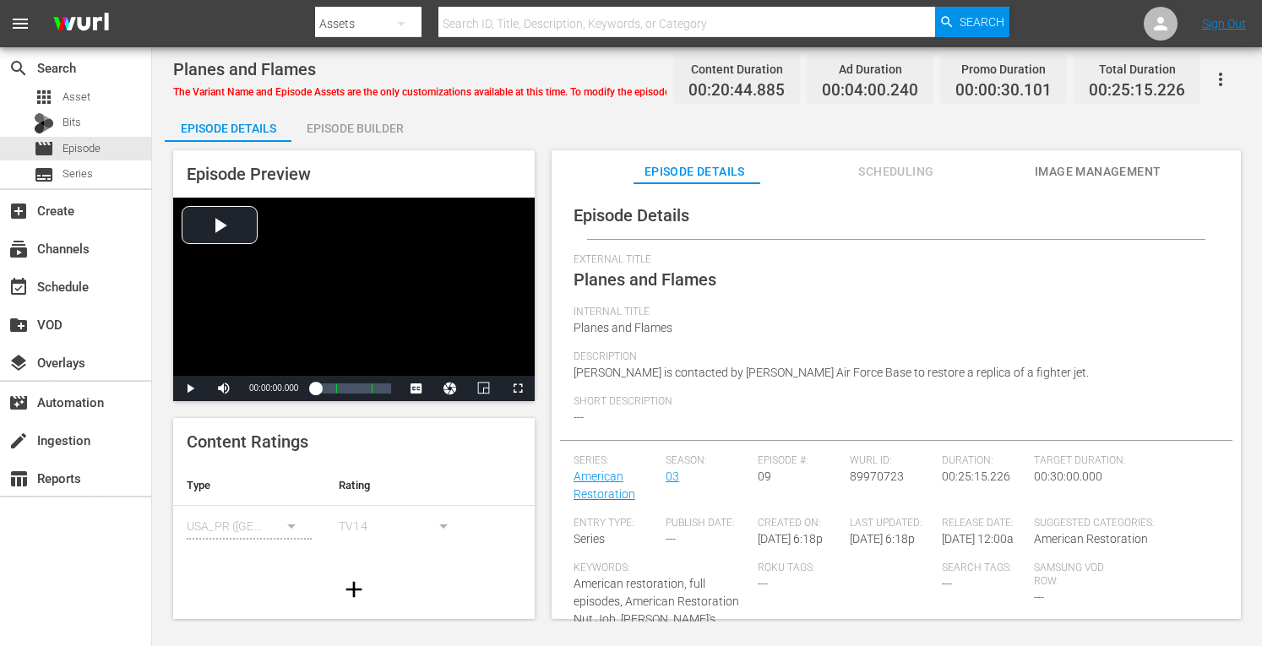
click at [360, 139] on div "Episode Builder" at bounding box center [355, 128] width 127 height 41
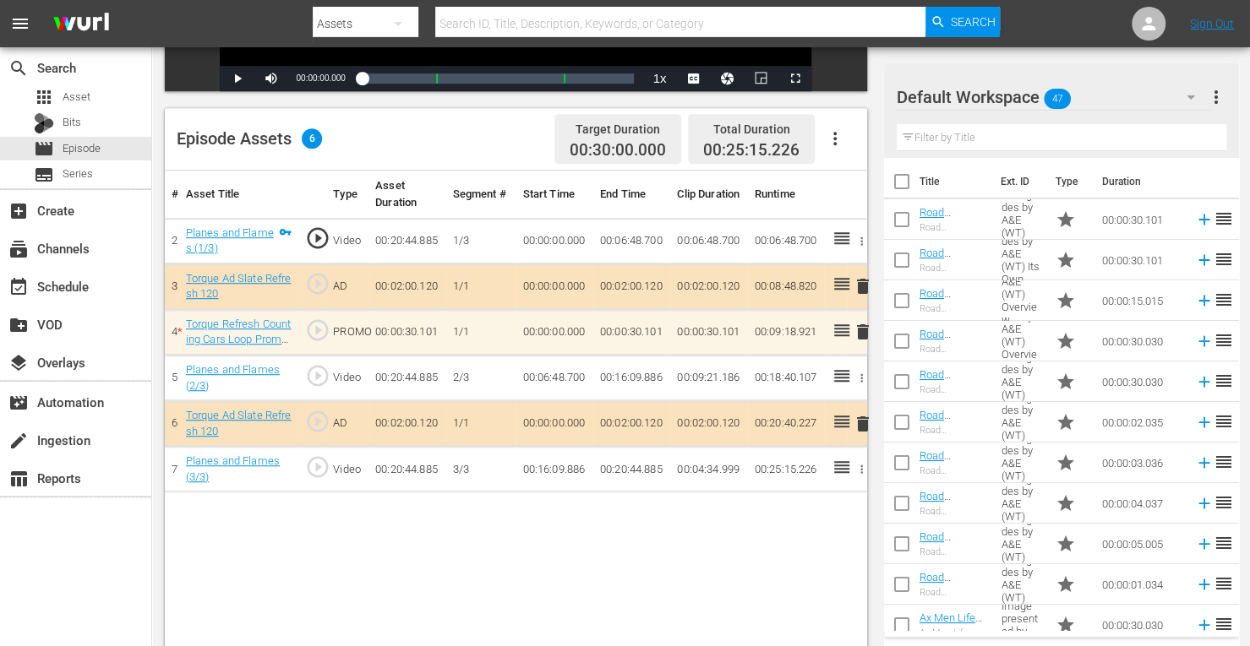
scroll to position [386, 0]
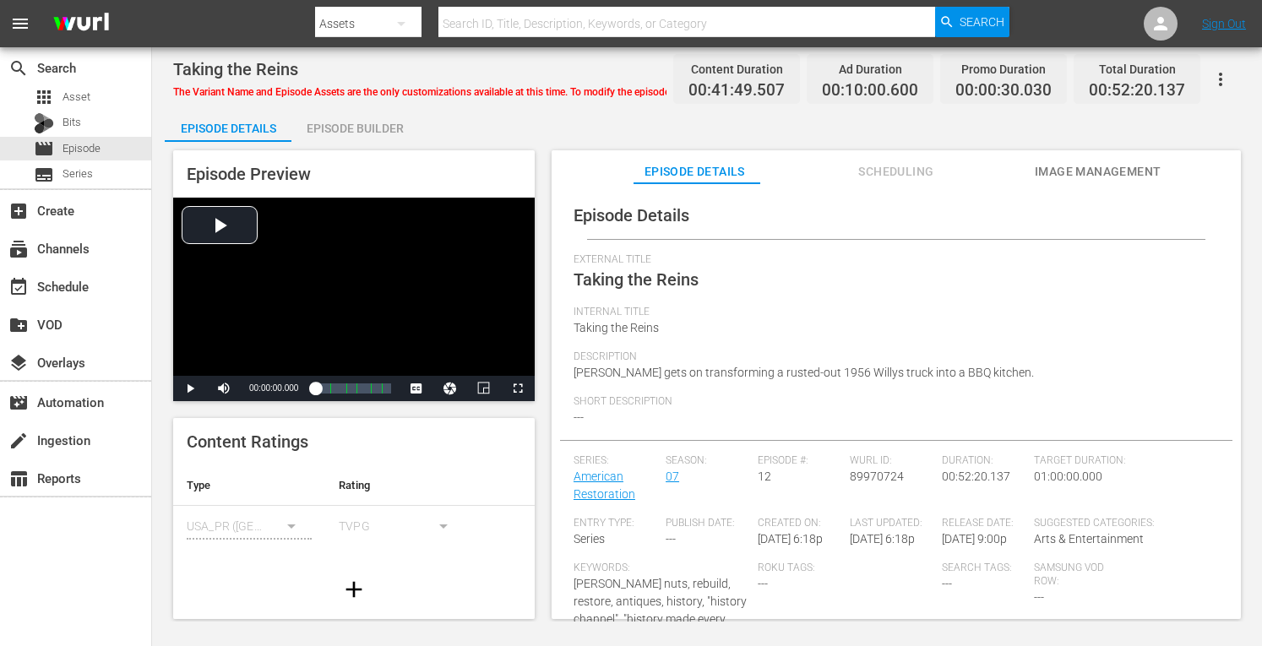
click at [352, 124] on div "Episode Builder" at bounding box center [355, 128] width 127 height 41
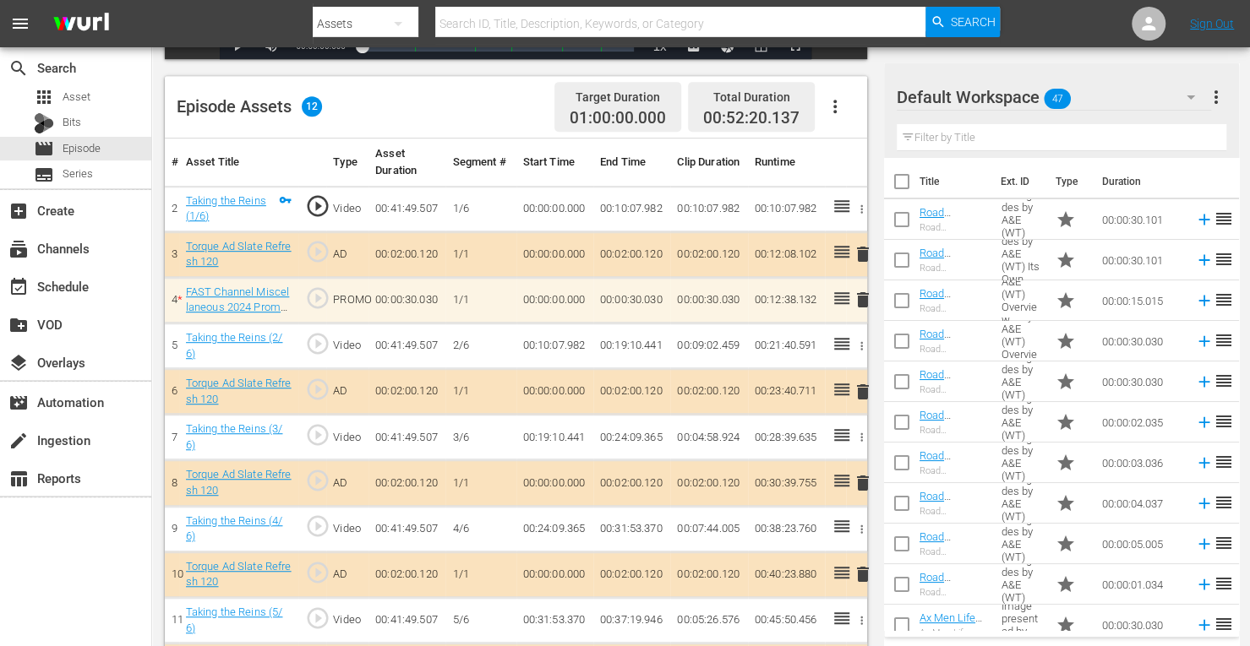
scroll to position [419, 0]
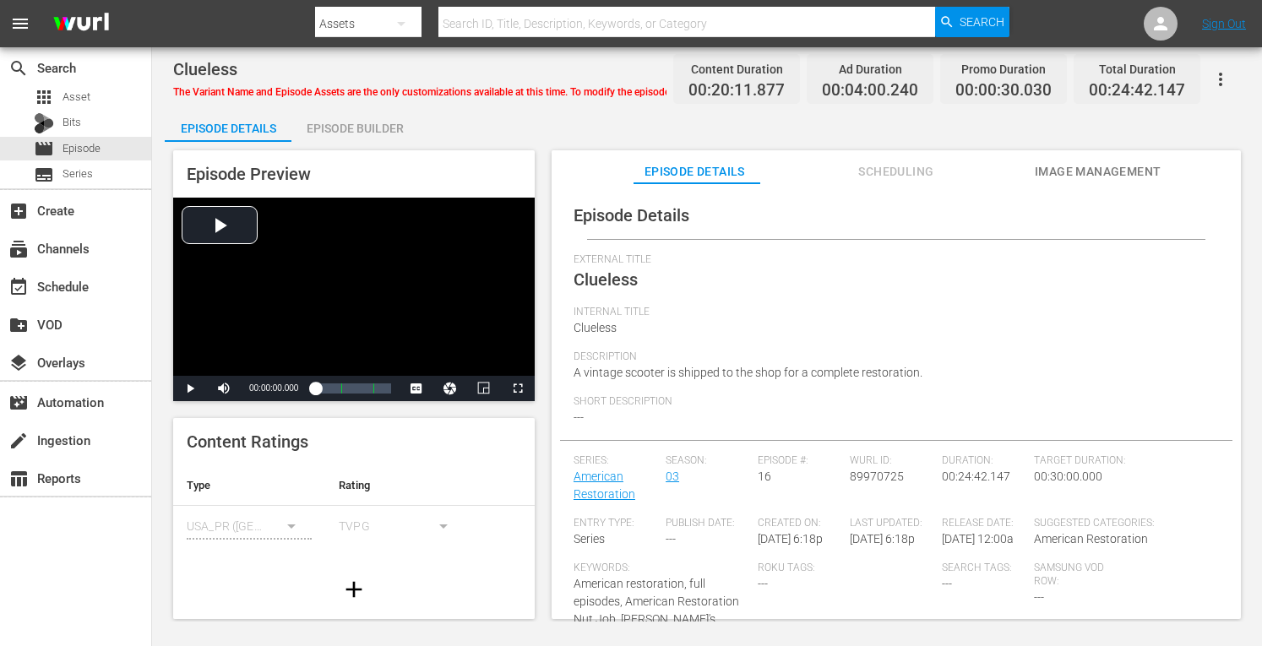
click at [382, 122] on div "Episode Builder" at bounding box center [355, 128] width 127 height 41
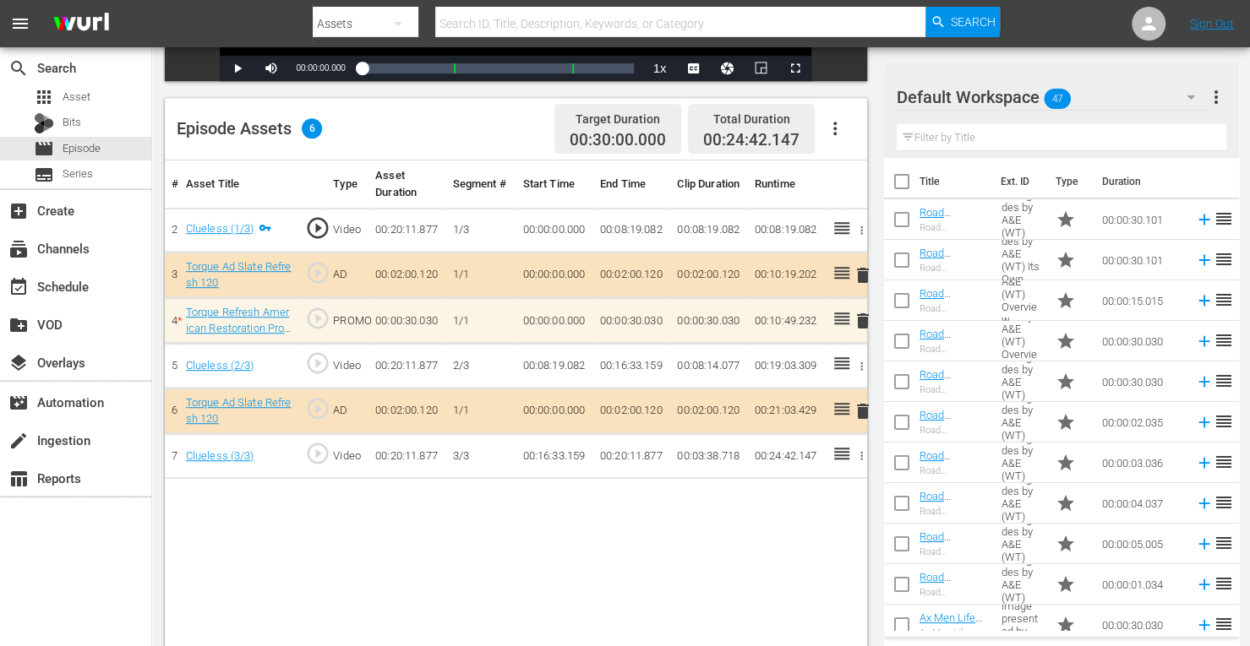
scroll to position [398, 0]
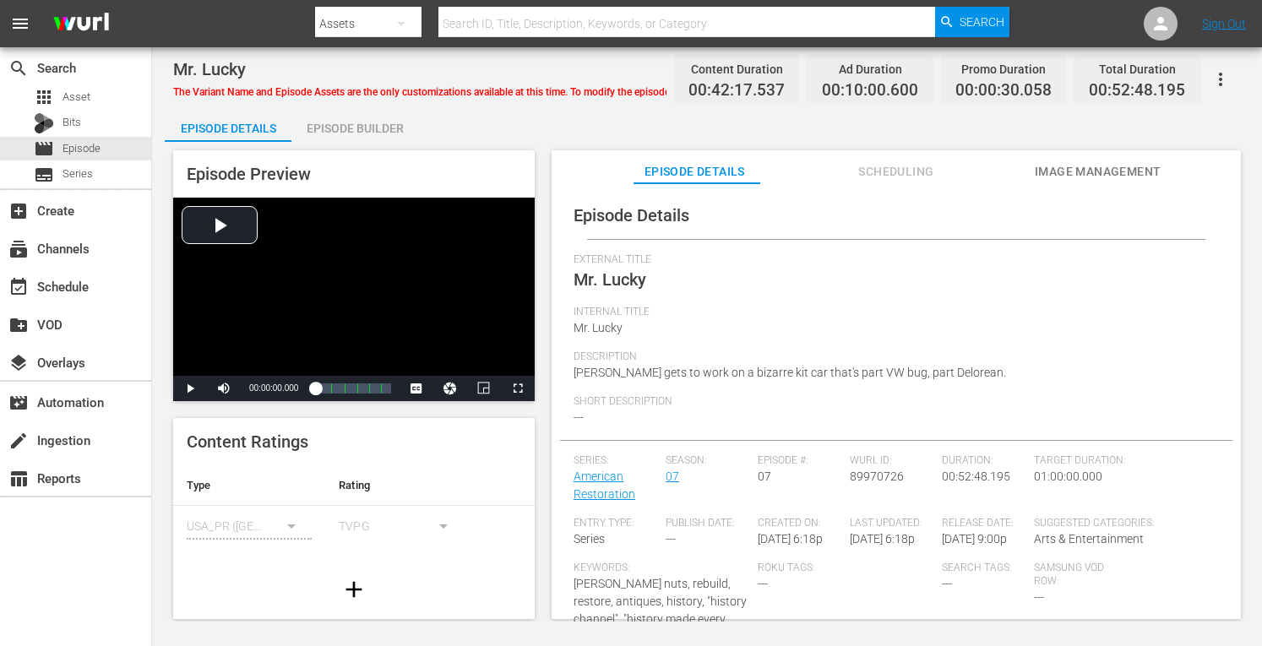
click at [362, 129] on div "Episode Builder" at bounding box center [355, 128] width 127 height 41
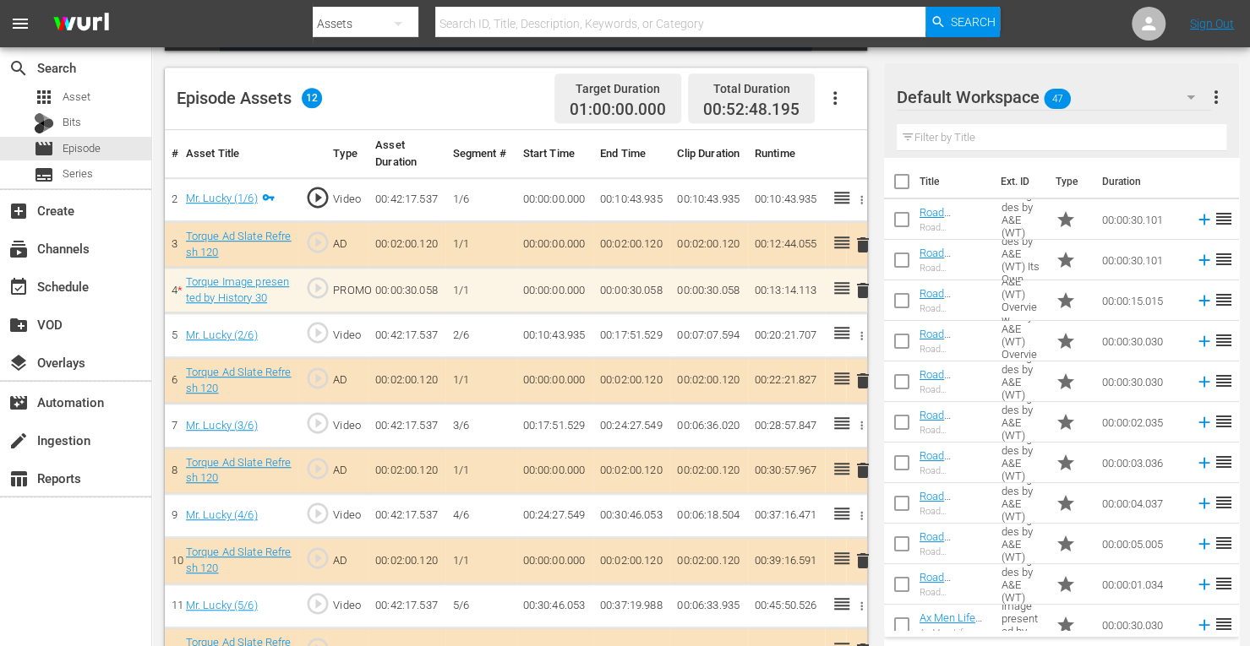
scroll to position [504, 0]
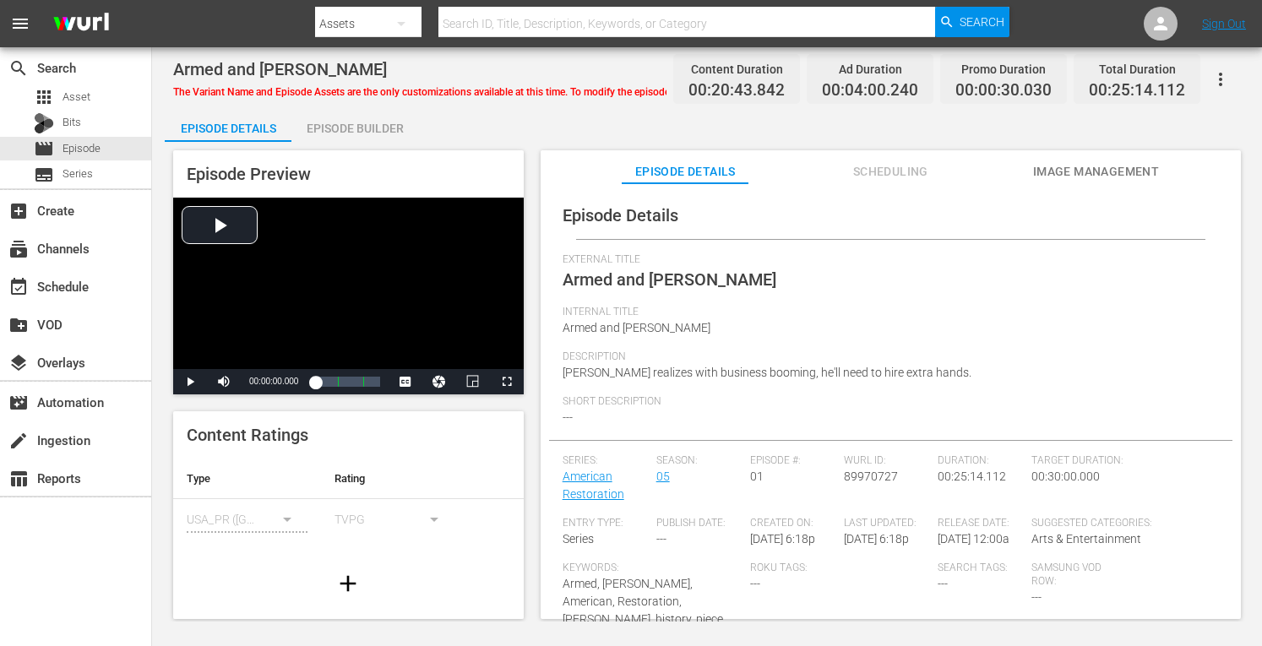
click at [353, 123] on div "Episode Builder" at bounding box center [355, 128] width 127 height 41
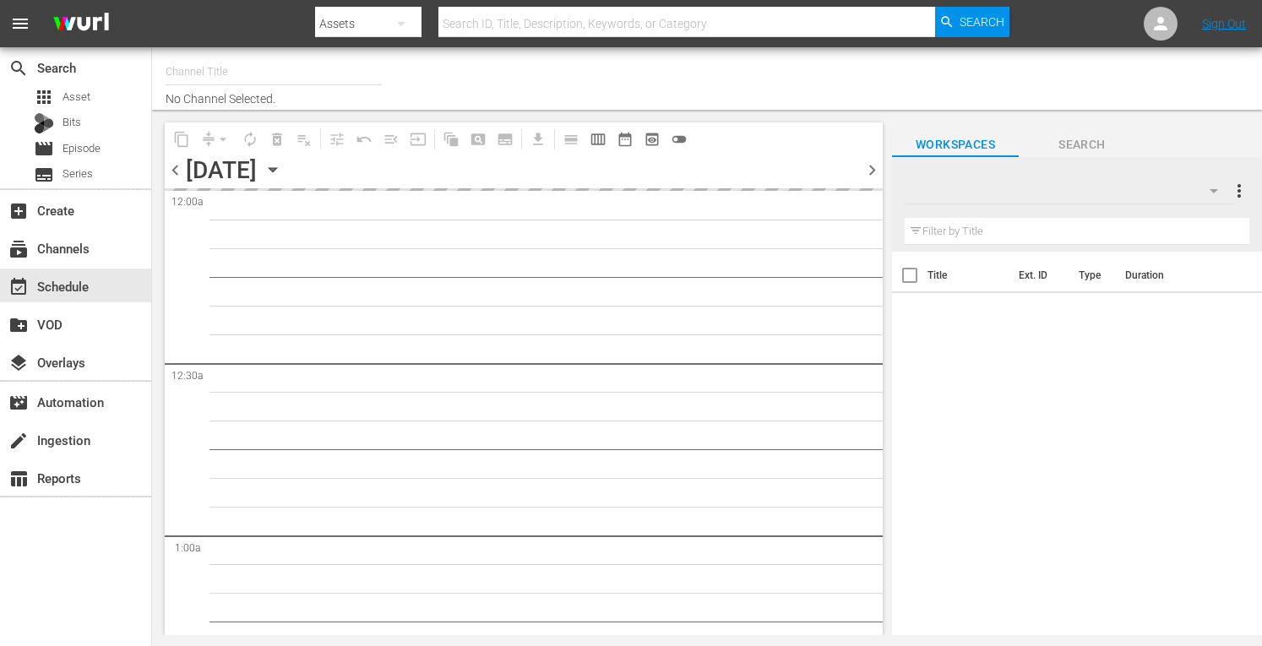
type input "Torque (1052)"
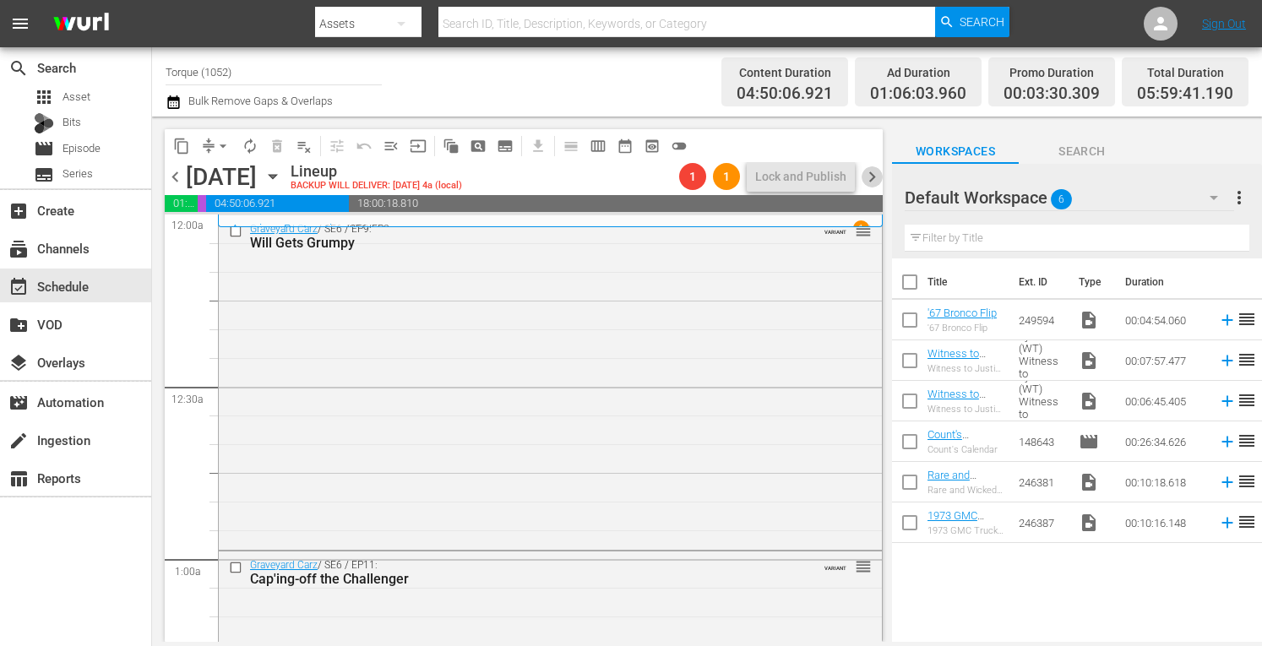
click at [868, 178] on span "chevron_right" at bounding box center [872, 176] width 21 height 21
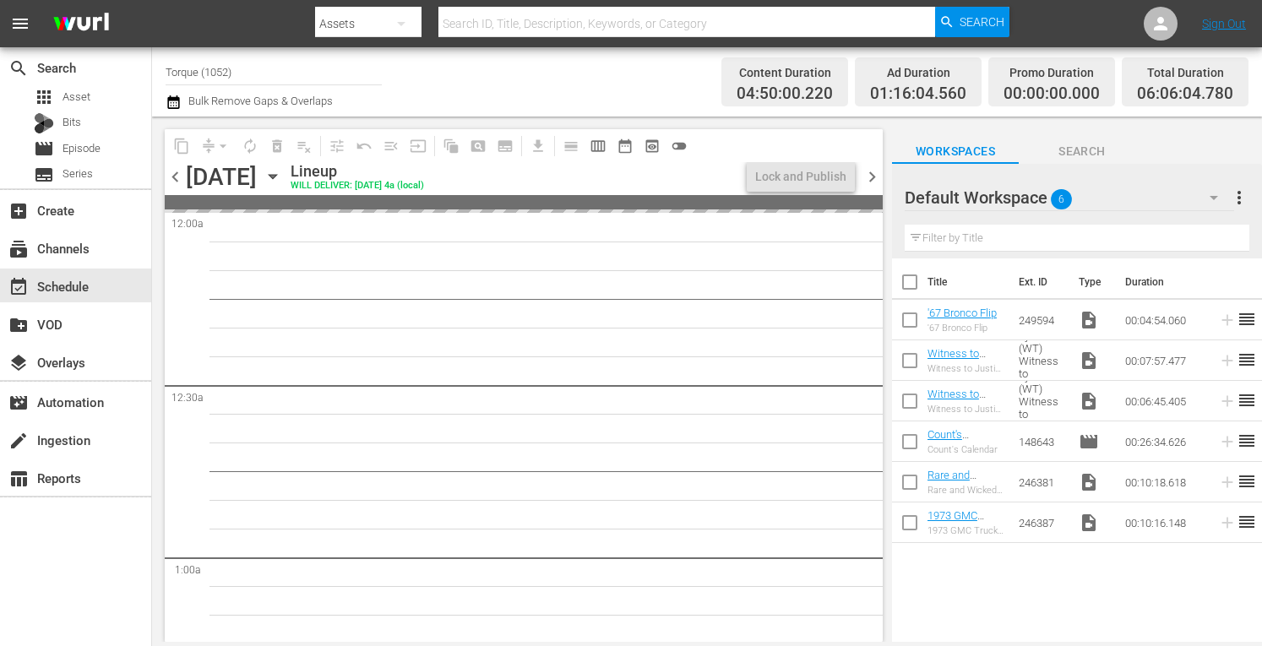
click at [868, 180] on span "chevron_right" at bounding box center [872, 176] width 21 height 21
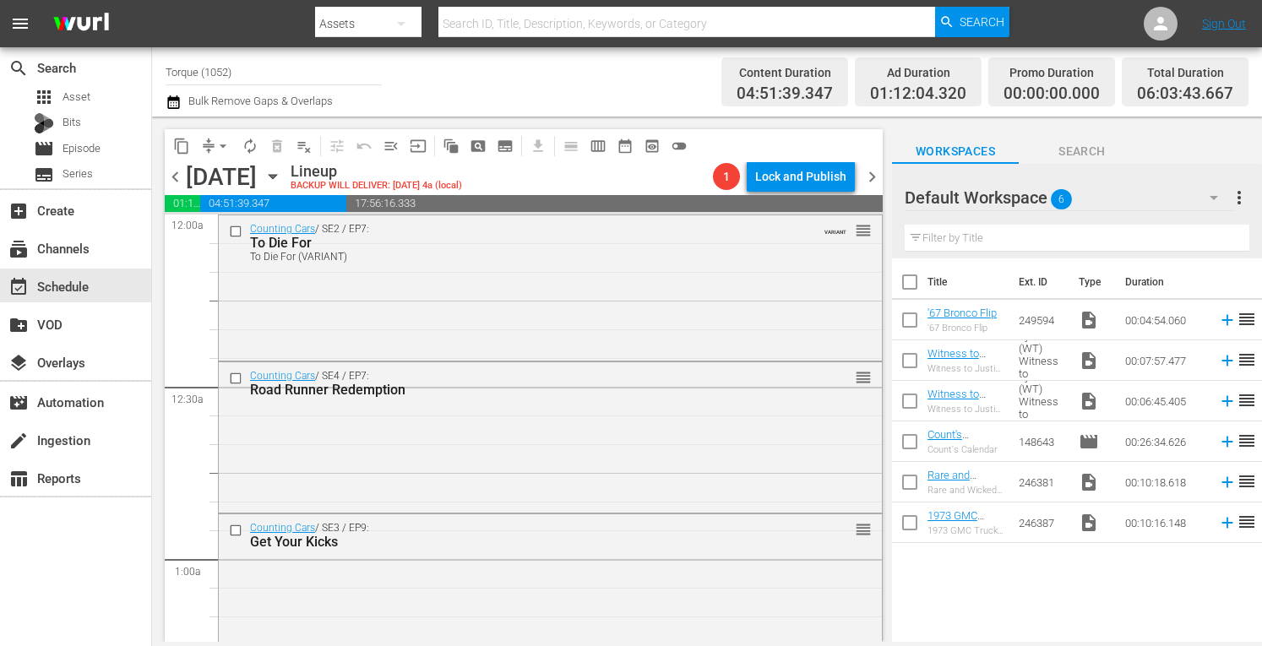
click at [868, 180] on span "chevron_right" at bounding box center [872, 176] width 21 height 21
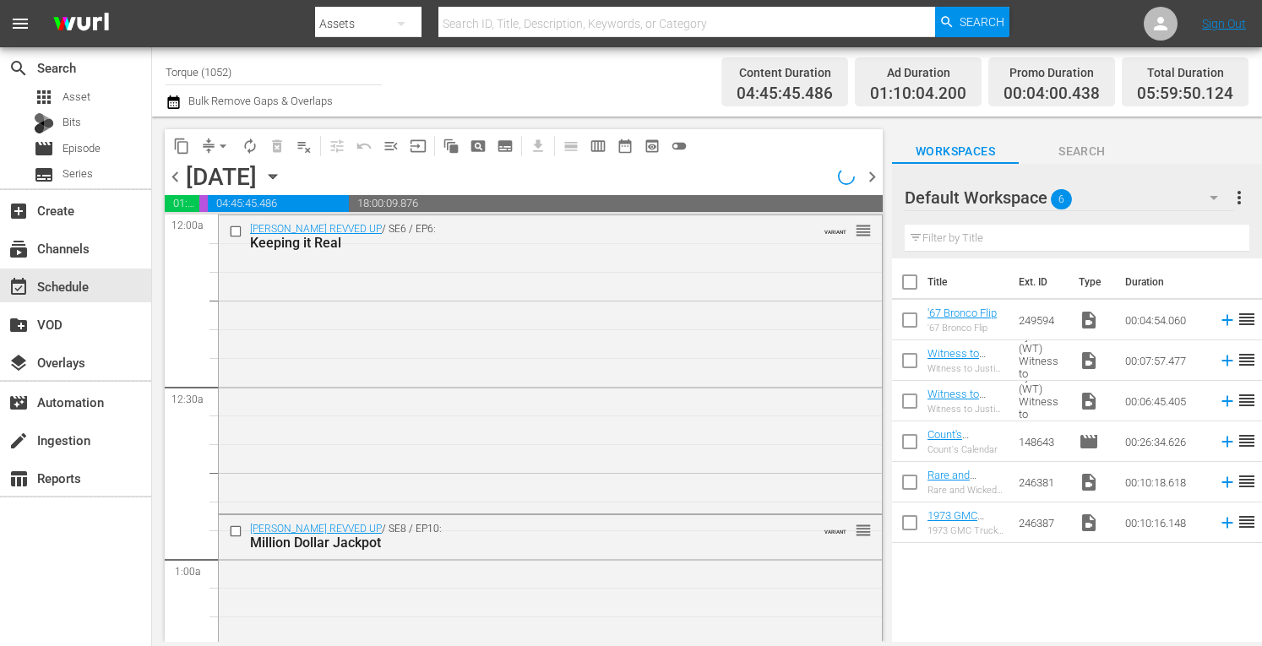
click at [868, 180] on span "chevron_right" at bounding box center [872, 176] width 21 height 21
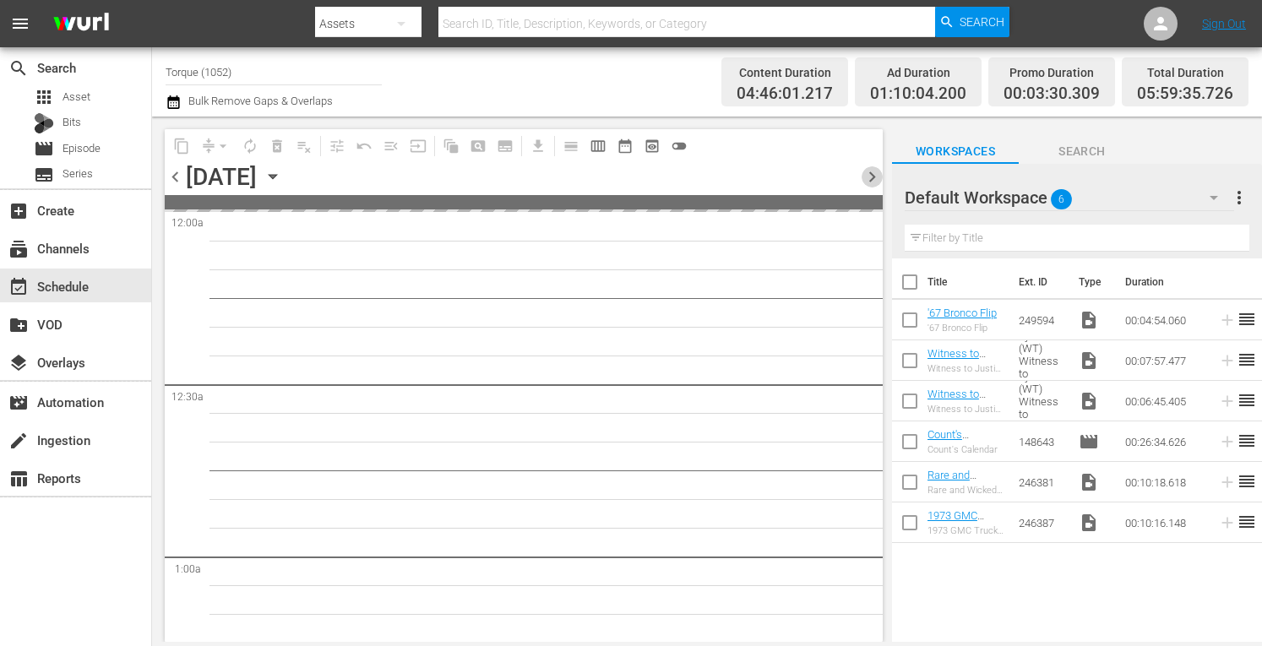
click at [868, 180] on span "chevron_right" at bounding box center [872, 176] width 21 height 21
